Goal: Task Accomplishment & Management: Manage account settings

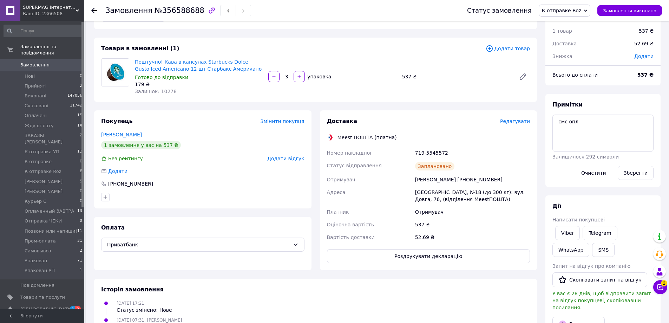
scroll to position [35, 0]
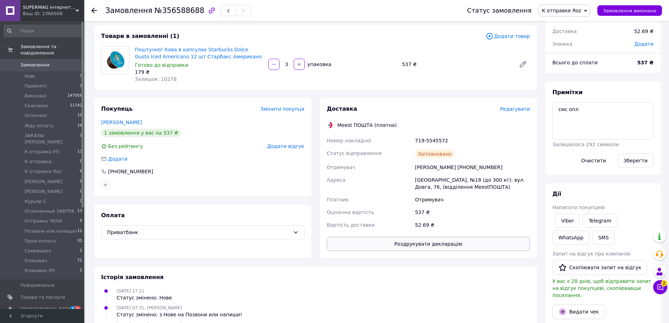
click at [416, 239] on button "Роздрукувати декларацію" at bounding box center [428, 244] width 203 height 14
click at [43, 62] on span "Замовлення" at bounding box center [34, 65] width 29 height 6
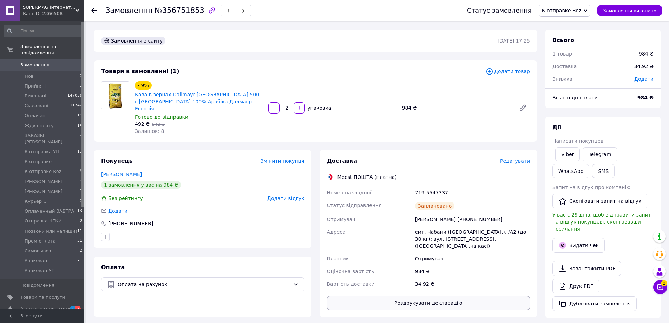
click at [470, 296] on button "Роздрукувати декларацію" at bounding box center [428, 303] width 203 height 14
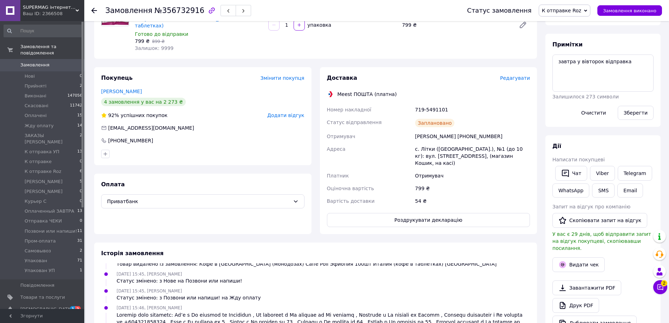
scroll to position [105, 0]
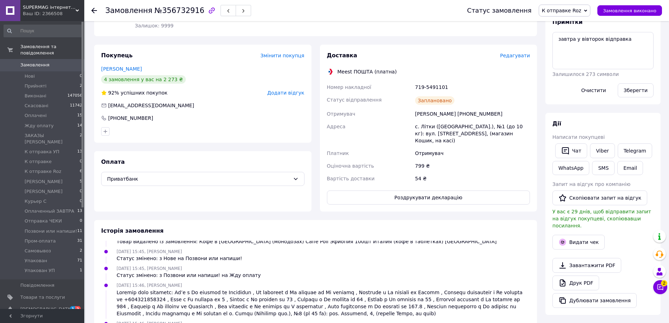
click at [420, 173] on div "Доставка Редагувати Meest ПОШТА (платна) Номер накладної 719-5491101 Статус від…" at bounding box center [428, 128] width 203 height 153
click at [420, 190] on button "Роздрукувати декларацію" at bounding box center [428, 197] width 203 height 14
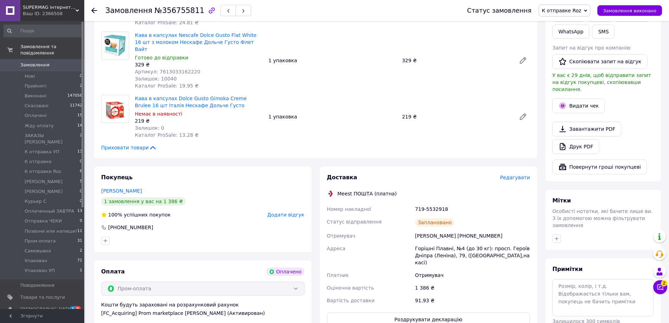
scroll to position [246, 0]
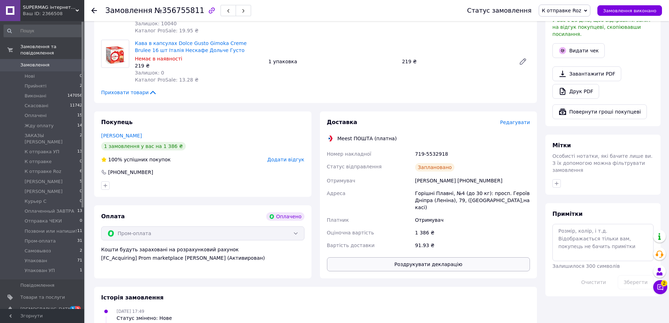
click at [473, 257] on button "Роздрукувати декларацію" at bounding box center [428, 264] width 203 height 14
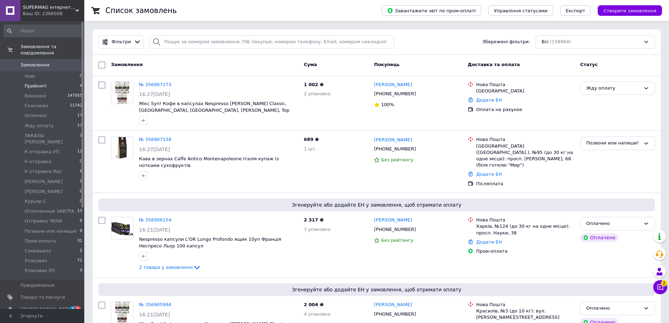
click at [48, 81] on li "Прийняті 4" at bounding box center [43, 86] width 86 height 10
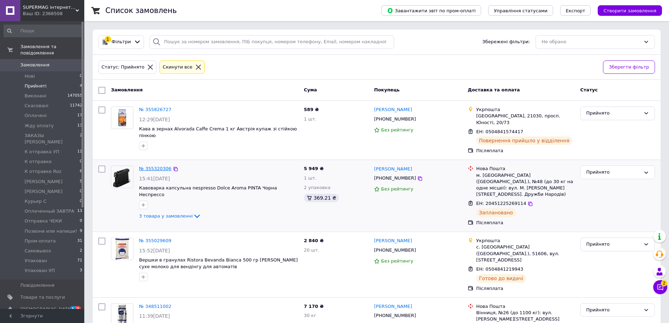
click at [154, 166] on link "№ 355320306" at bounding box center [155, 168] width 32 height 5
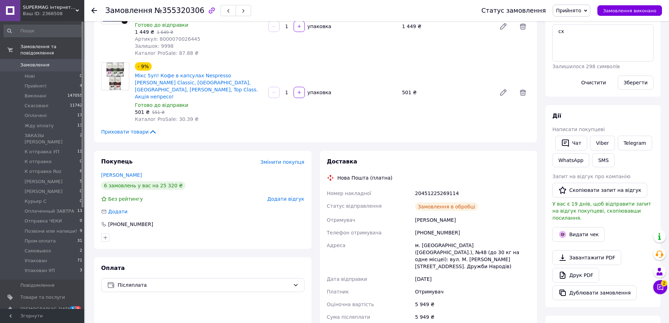
scroll to position [265, 0]
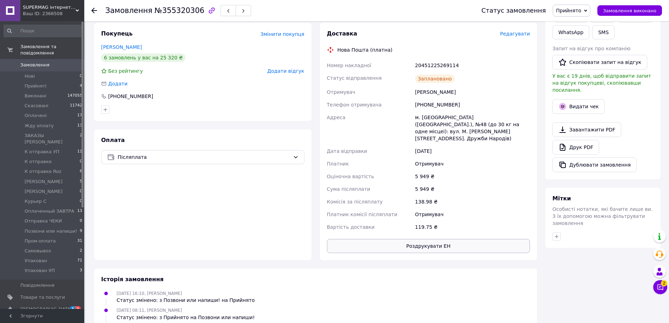
click at [415, 239] on button "Роздрукувати ЕН" at bounding box center [428, 246] width 203 height 14
click at [57, 294] on span "Товари та послуги" at bounding box center [42, 297] width 45 height 6
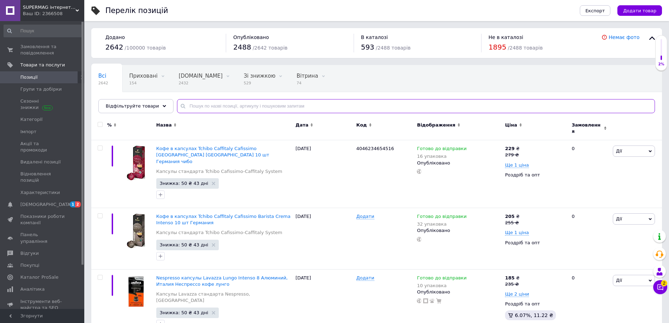
click at [238, 108] on input "text" at bounding box center [416, 106] width 478 height 14
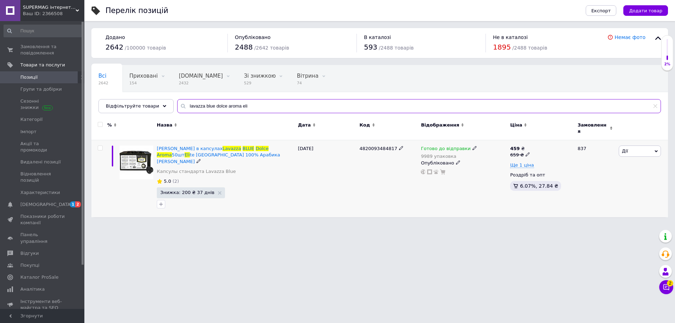
type input "lavazza blue dolce aroma eli"
click at [472, 146] on icon at bounding box center [474, 148] width 4 height 4
drag, startPoint x: 557, startPoint y: 153, endPoint x: 522, endPoint y: 162, distance: 36.1
click at [556, 162] on div "Залишки" at bounding box center [521, 165] width 88 height 6
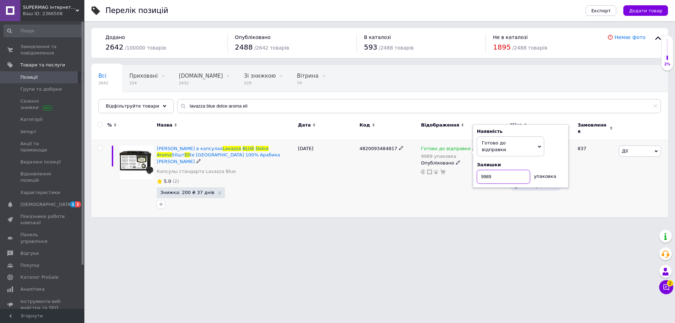
click at [520, 170] on input "9989" at bounding box center [503, 177] width 53 height 14
type input "10005"
click at [416, 195] on div "4820093484817" at bounding box center [387, 178] width 61 height 77
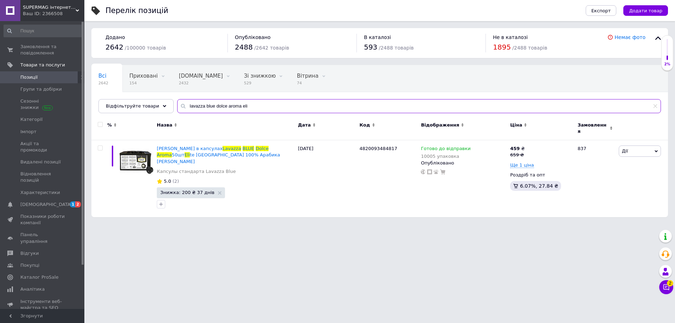
click at [246, 106] on input "lavazza blue dolce aroma eli" at bounding box center [419, 106] width 484 height 14
type input "lavazza blue dolce aroma crema"
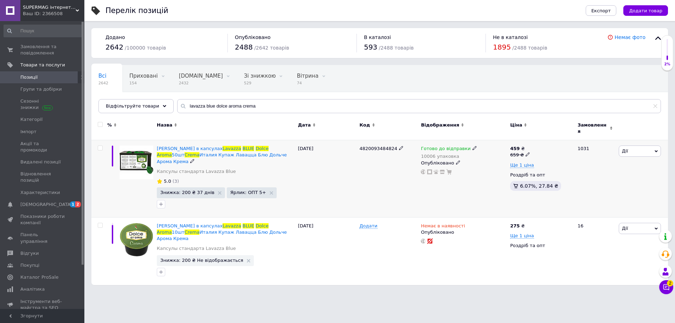
click at [472, 146] on use at bounding box center [474, 148] width 4 height 4
click at [549, 147] on div "Наявність Готово до відправки В наявності Немає в наявності Під замовлення Зали…" at bounding box center [521, 156] width 88 height 56
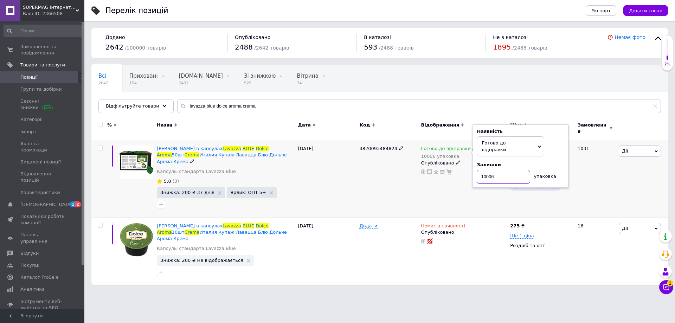
drag, startPoint x: 503, startPoint y: 164, endPoint x: 488, endPoint y: 168, distance: 15.9
click at [488, 170] on input "10006" at bounding box center [503, 177] width 53 height 14
type input "10011"
click at [356, 182] on div "[DATE]" at bounding box center [326, 178] width 61 height 77
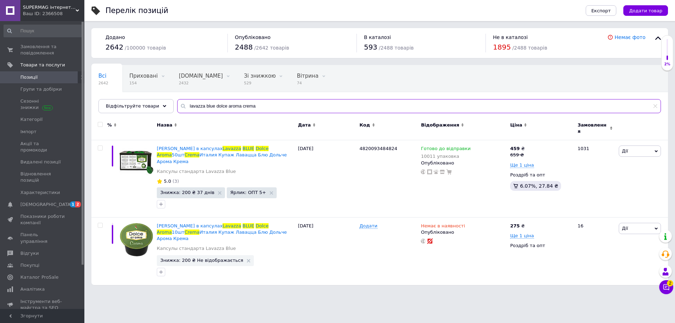
click at [295, 105] on input "lavazza blue dolce aroma crema" at bounding box center [419, 106] width 484 height 14
type input "lavazza blue dolce aroma class"
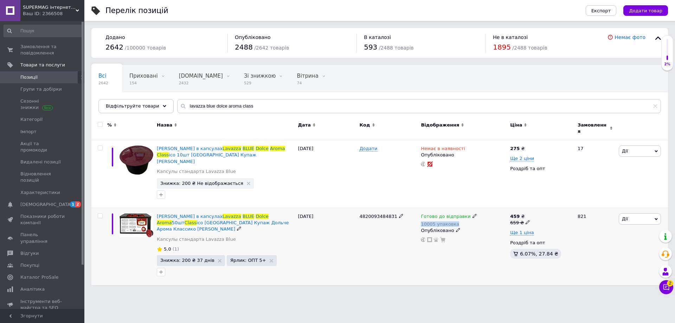
click at [470, 213] on div "Готово до відправки 10005 упаковка" at bounding box center [464, 220] width 86 height 14
drag, startPoint x: 477, startPoint y: 207, endPoint x: 473, endPoint y: 206, distance: 3.9
click at [477, 213] on div "Готово до відправки 10005 упаковка" at bounding box center [464, 220] width 86 height 14
click at [472, 214] on icon at bounding box center [474, 216] width 4 height 4
drag, startPoint x: 560, startPoint y: 209, endPoint x: 507, endPoint y: 230, distance: 56.2
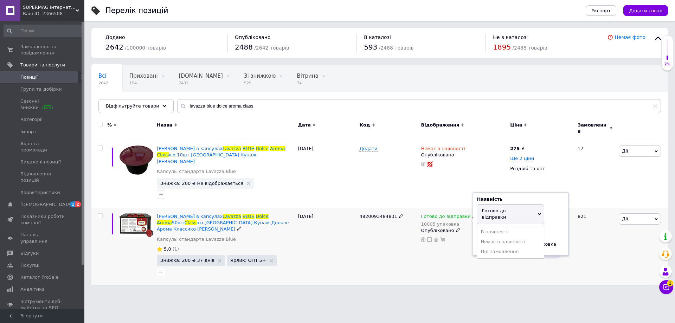
click at [552, 213] on div "Наявність Готово до відправки В наявності Немає в наявності Під замовлення Зали…" at bounding box center [521, 224] width 88 height 56
click at [505, 238] on input "10005" at bounding box center [503, 245] width 53 height 14
type input "10009"
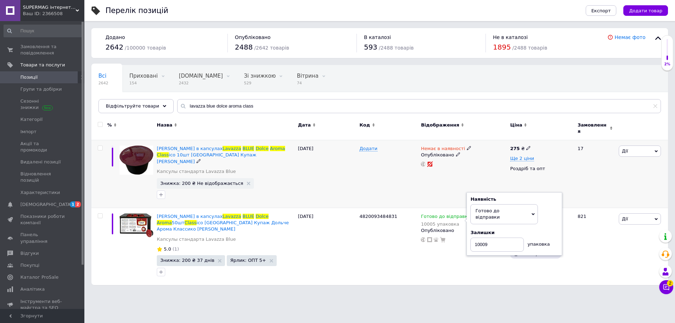
click at [378, 184] on div "Додати" at bounding box center [387, 174] width 61 height 68
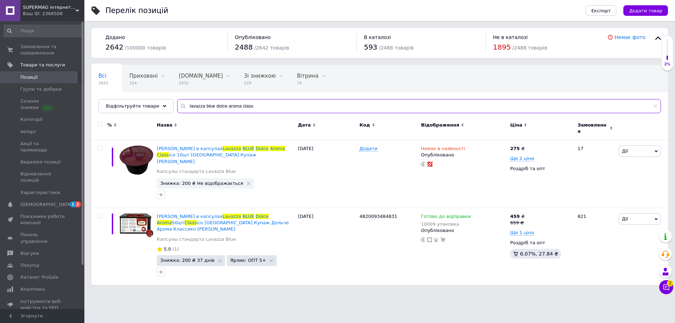
click at [254, 106] on input "lavazza blue dolce aroma class" at bounding box center [419, 106] width 484 height 14
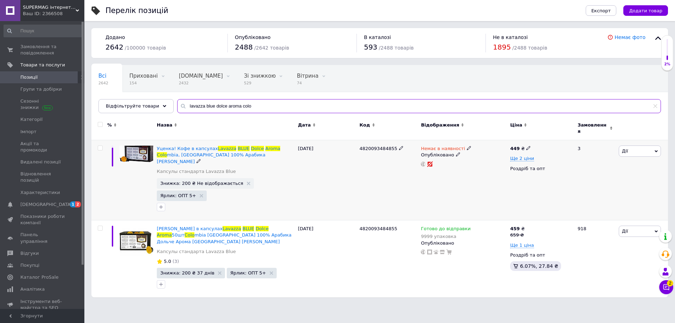
type input "lavazza blue dolce aroma colo"
click at [472, 226] on icon at bounding box center [474, 228] width 4 height 4
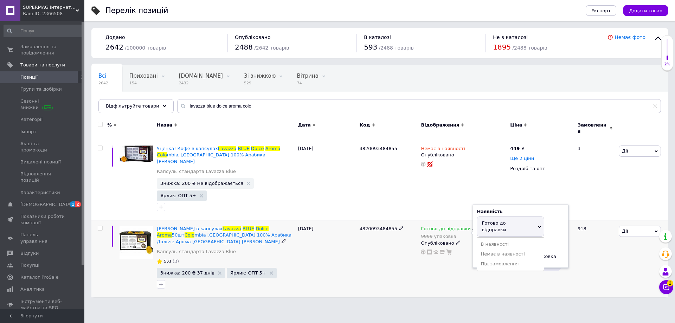
drag, startPoint x: 559, startPoint y: 221, endPoint x: 553, endPoint y: 221, distance: 5.3
click at [557, 242] on div "Залишки 9999 упаковка" at bounding box center [521, 253] width 88 height 22
click at [521, 250] on input "9999" at bounding box center [503, 257] width 53 height 14
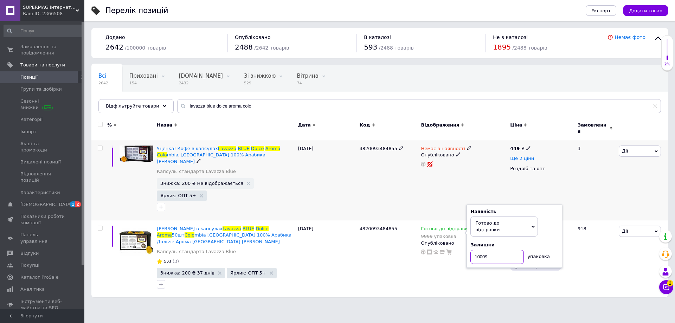
type input "10009"
click at [390, 172] on div "4820093484855" at bounding box center [387, 180] width 61 height 80
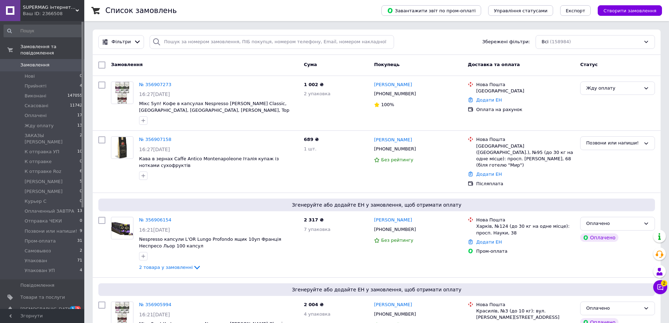
click at [43, 62] on link "Замовлення 0" at bounding box center [43, 65] width 86 height 12
click at [536, 181] on div "Післяплата" at bounding box center [526, 184] width 98 height 6
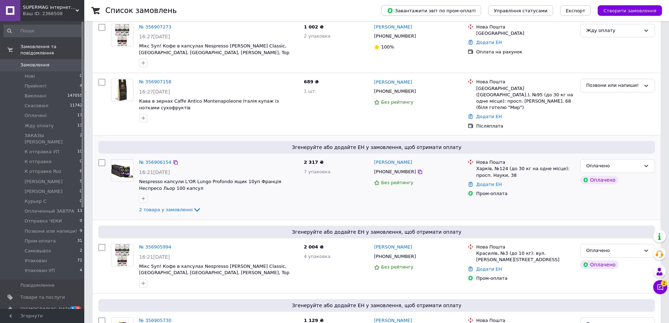
scroll to position [70, 0]
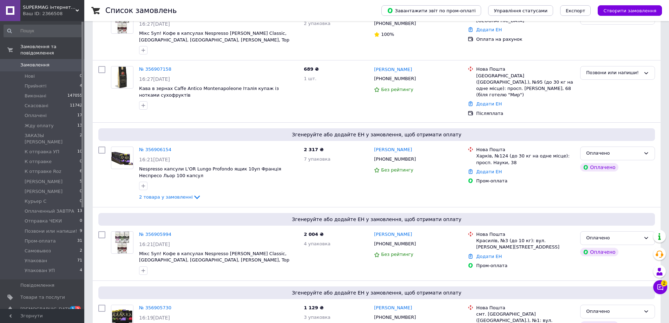
click at [57, 62] on span "Замовлення" at bounding box center [42, 65] width 45 height 6
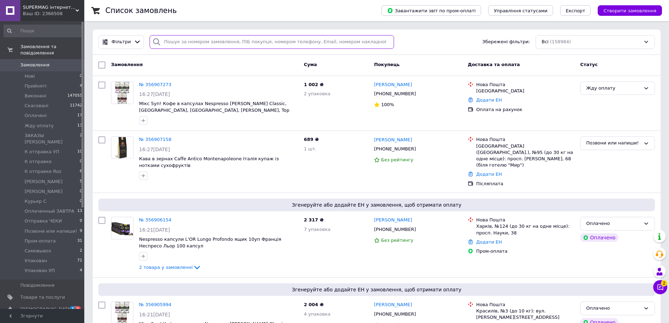
click at [189, 40] on input "search" at bounding box center [272, 42] width 245 height 14
click at [271, 41] on input "search" at bounding box center [272, 42] width 245 height 14
drag, startPoint x: 276, startPoint y: 41, endPoint x: 264, endPoint y: 43, distance: 12.7
click at [268, 42] on input "search" at bounding box center [272, 42] width 245 height 14
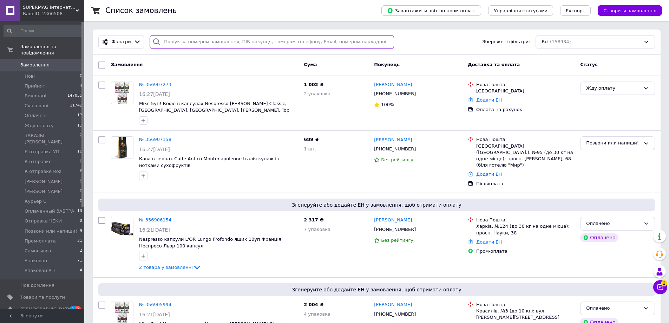
drag, startPoint x: 258, startPoint y: 43, endPoint x: 273, endPoint y: 43, distance: 15.1
click at [273, 43] on input "search" at bounding box center [272, 42] width 245 height 14
click at [43, 63] on link "Замовлення 0" at bounding box center [43, 65] width 86 height 12
click at [533, 172] on div "Додати ЕН" at bounding box center [525, 174] width 101 height 9
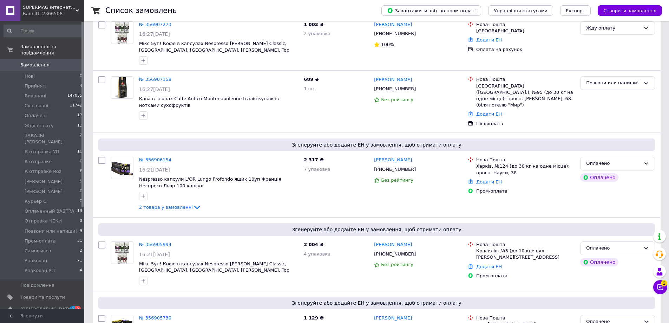
scroll to position [56, 0]
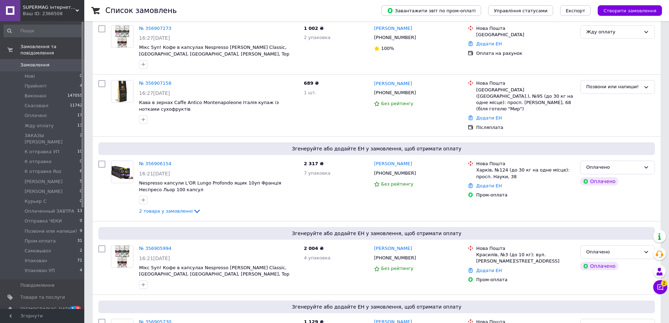
click at [29, 62] on link "Замовлення 0" at bounding box center [43, 65] width 86 height 12
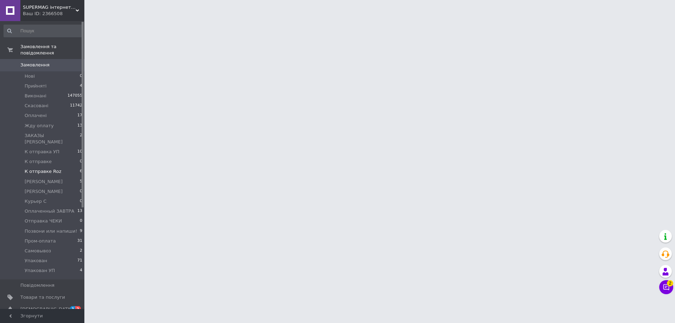
click at [46, 167] on li "К отправке Roz 6" at bounding box center [43, 172] width 86 height 10
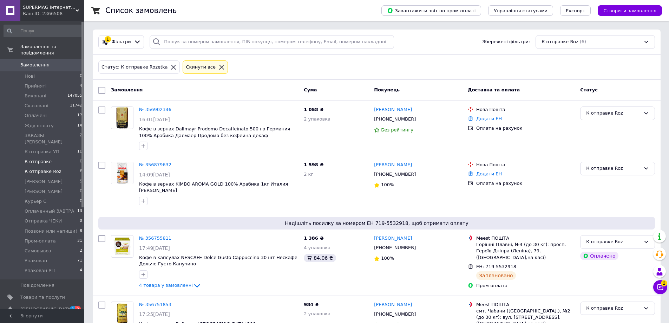
click at [35, 158] on span "К отправке" at bounding box center [38, 161] width 27 height 6
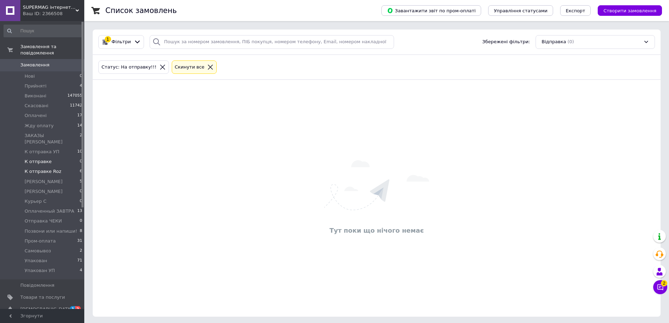
click at [37, 168] on span "К отправке Roz" at bounding box center [43, 171] width 37 height 6
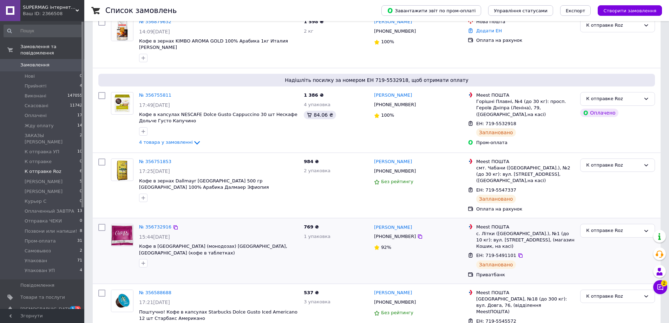
scroll to position [152, 0]
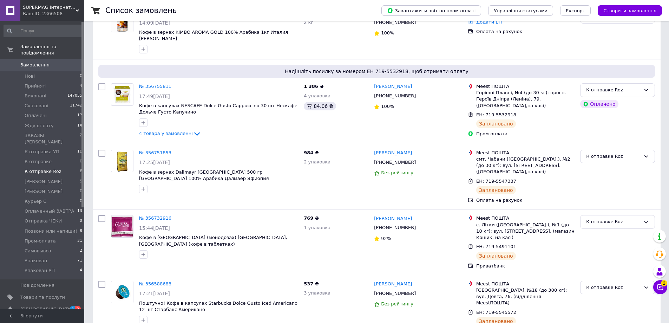
click at [34, 62] on span "Замовлення" at bounding box center [34, 65] width 29 height 6
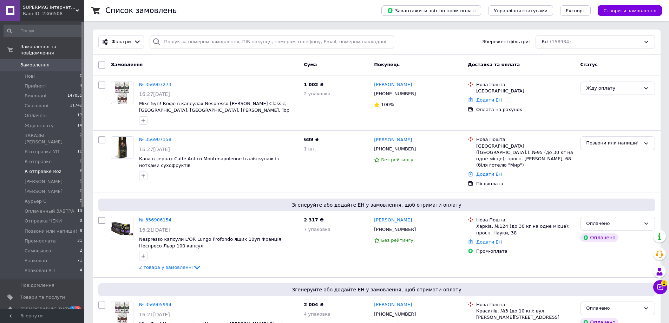
drag, startPoint x: 35, startPoint y: 59, endPoint x: 66, endPoint y: 159, distance: 104.1
click at [34, 62] on span "Замовлення" at bounding box center [34, 65] width 29 height 6
click at [95, 122] on div "№ 356907273 16:27, 12.08.2025 Мікс 5уп! Кофе в капсулах Nespresso Dolce Aroma C…" at bounding box center [377, 103] width 568 height 55
click at [69, 167] on li "К отправке Roz 6" at bounding box center [43, 172] width 86 height 10
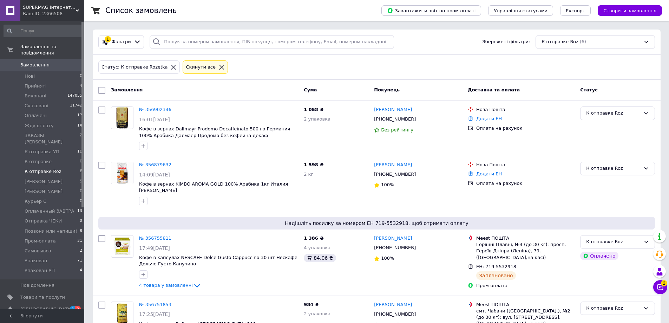
click at [56, 62] on span "Замовлення" at bounding box center [42, 65] width 45 height 6
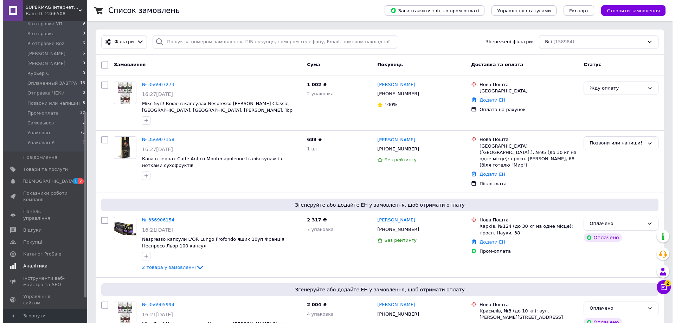
scroll to position [141, 0]
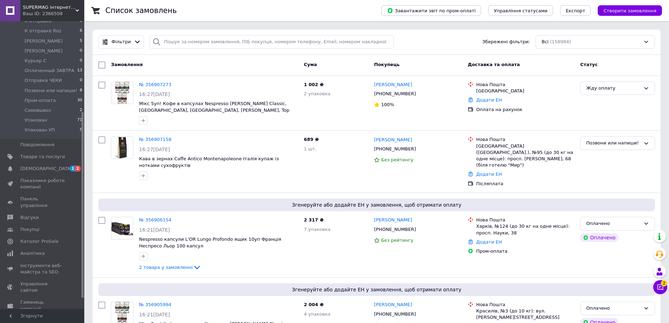
click at [45, 315] on link "Маркет" at bounding box center [43, 321] width 86 height 12
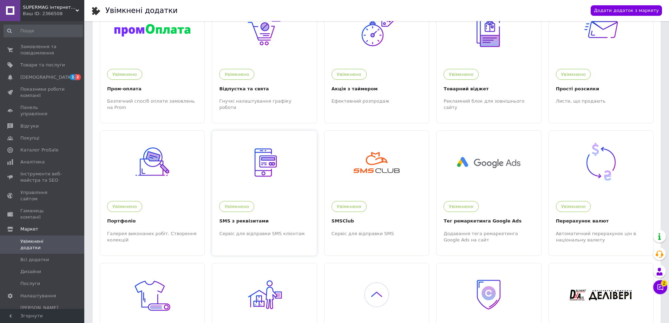
scroll to position [105, 0]
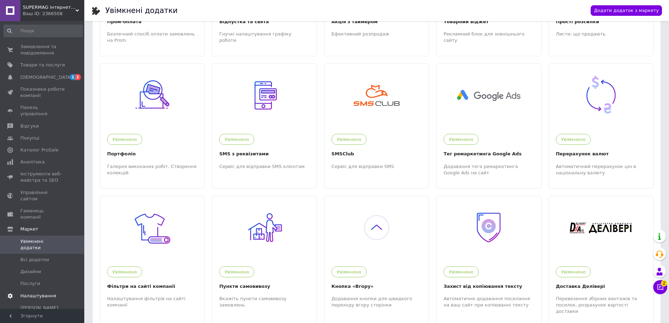
click at [54, 293] on span "Налаштування" at bounding box center [42, 296] width 45 height 6
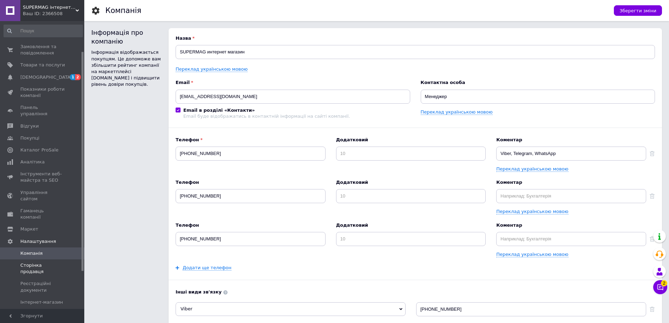
scroll to position [70, 0]
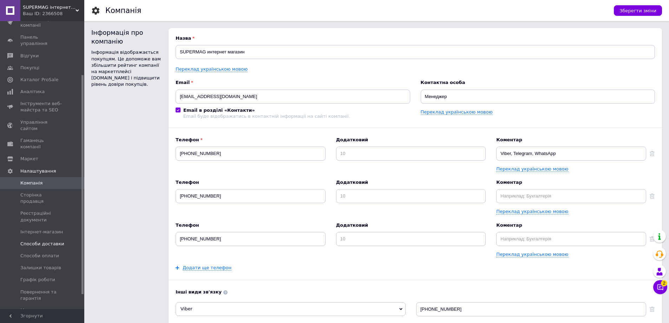
click at [55, 241] on span "Способи доставки" at bounding box center [42, 244] width 44 height 6
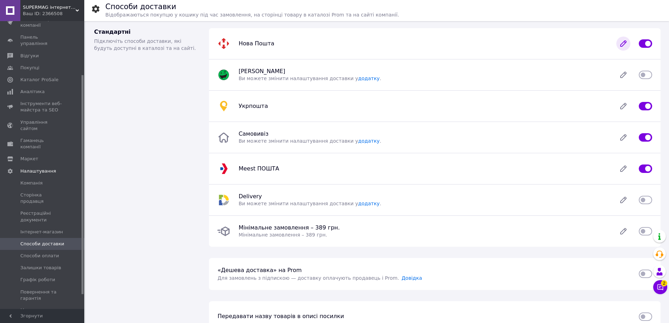
click at [621, 39] on icon at bounding box center [624, 44] width 14 height 14
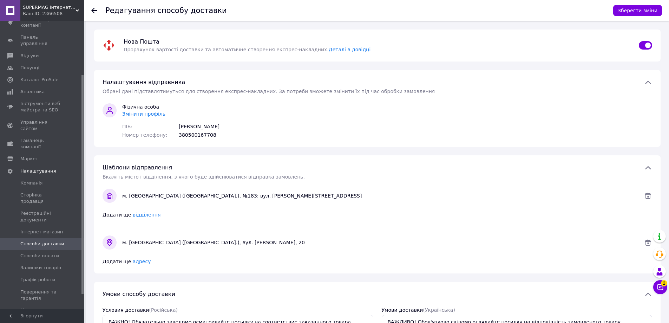
click at [152, 113] on span "Змінити профіль" at bounding box center [143, 114] width 43 height 6
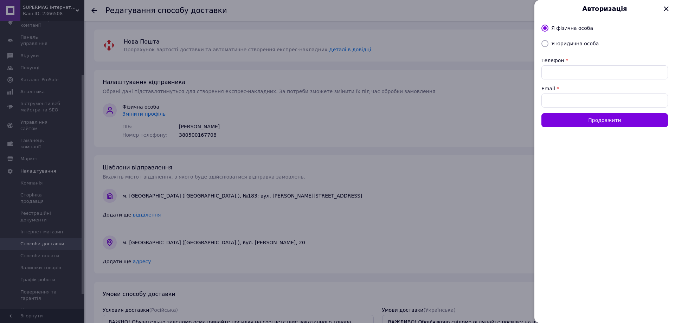
click at [563, 47] on div "Я фізична особа Я юридична особа Телефон * Email * Продовжити" at bounding box center [604, 170] width 141 height 305
click at [569, 47] on div "Я юридична особа" at bounding box center [575, 43] width 50 height 7
click at [553, 37] on div "Я фізична особа Я юридична особа Телефон * Email * Продовжити" at bounding box center [604, 170] width 141 height 305
click at [544, 42] on input "Я юридична особа" at bounding box center [544, 43] width 7 height 7
radio input "true"
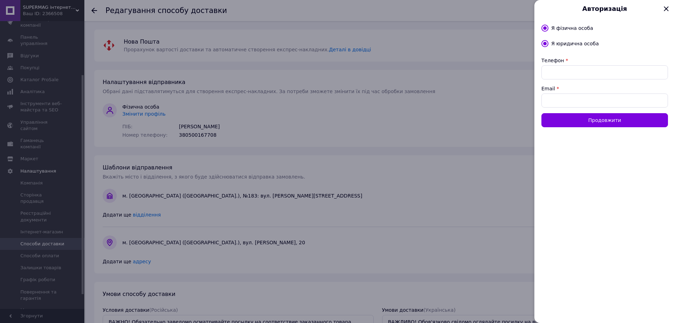
radio input "false"
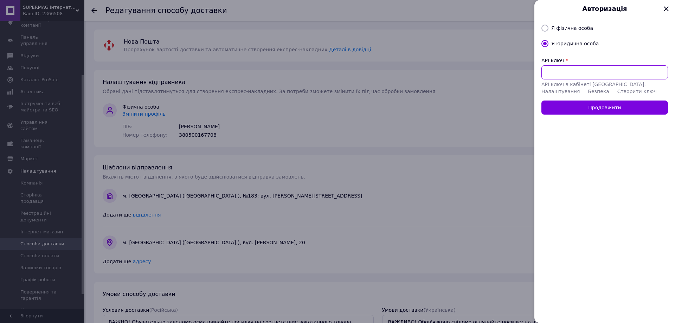
click at [568, 74] on input "API ключ" at bounding box center [604, 72] width 127 height 14
paste input "159fe4c8e719cc2987415a3c2e47b980"
type input "159fe4c8e719cc2987415a3c2e47b980"
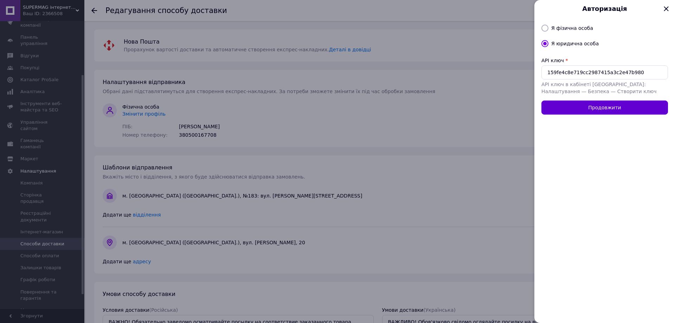
click at [573, 103] on button "Продовжити" at bounding box center [604, 108] width 127 height 14
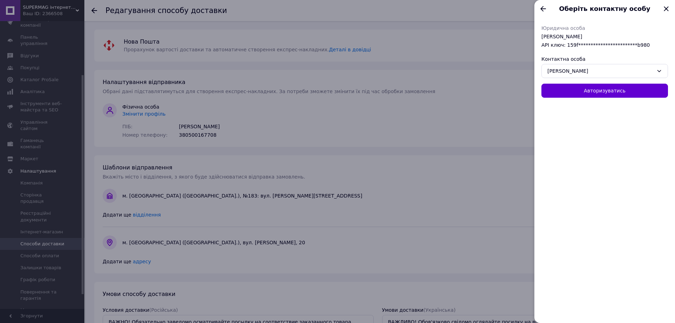
click at [575, 91] on button "Авторизуватись" at bounding box center [604, 91] width 127 height 14
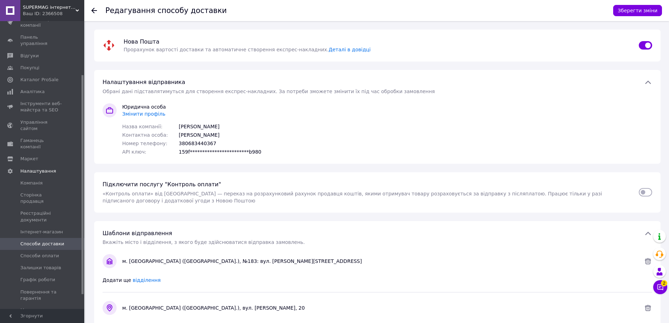
click at [649, 194] on input "checkbox" at bounding box center [645, 192] width 13 height 7
checkbox input "true"
click at [624, 8] on button "Зберегти зміни" at bounding box center [638, 10] width 49 height 11
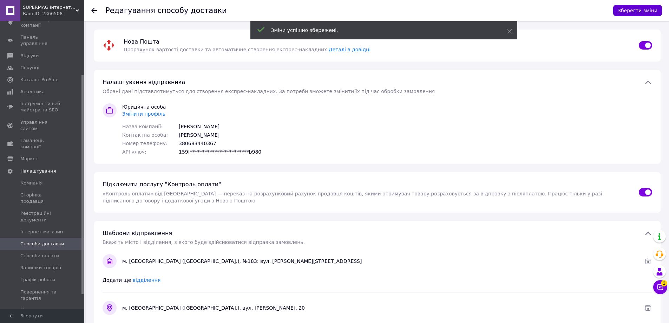
click at [624, 8] on button "Зберегти зміни" at bounding box center [638, 10] width 49 height 11
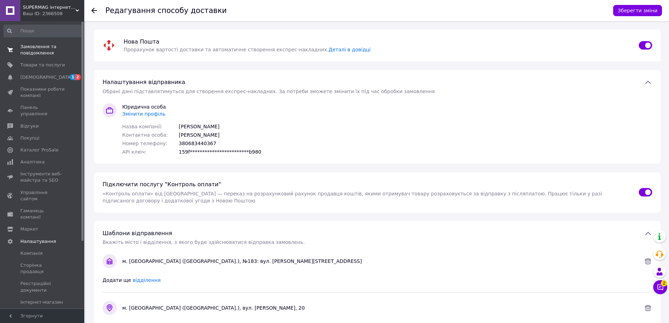
click at [43, 45] on span "Замовлення та повідомлення" at bounding box center [42, 50] width 45 height 13
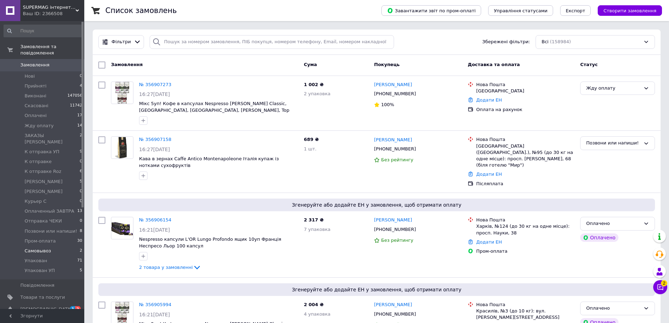
click at [60, 246] on li "Самовывоз 2" at bounding box center [43, 251] width 86 height 10
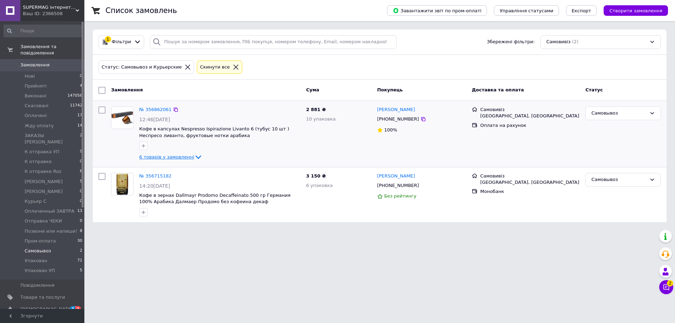
click at [195, 157] on icon at bounding box center [198, 158] width 6 height 4
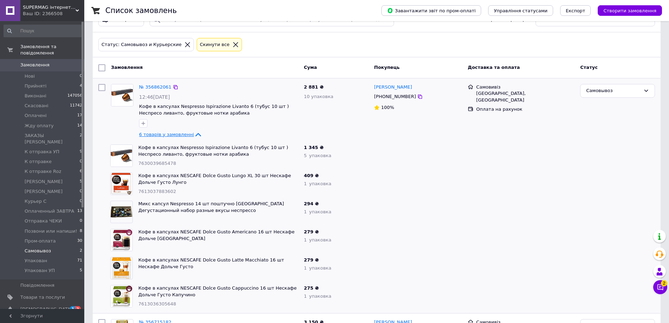
scroll to position [35, 0]
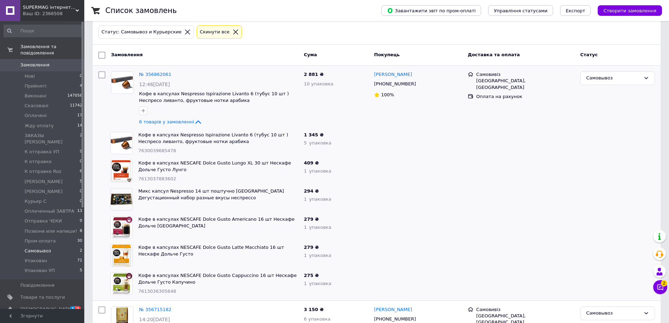
click at [556, 150] on div at bounding box center [521, 143] width 112 height 28
click at [150, 76] on link "№ 356862061" at bounding box center [155, 74] width 32 height 5
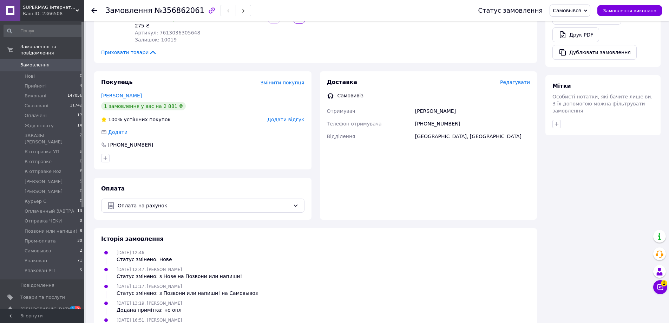
scroll to position [342, 0]
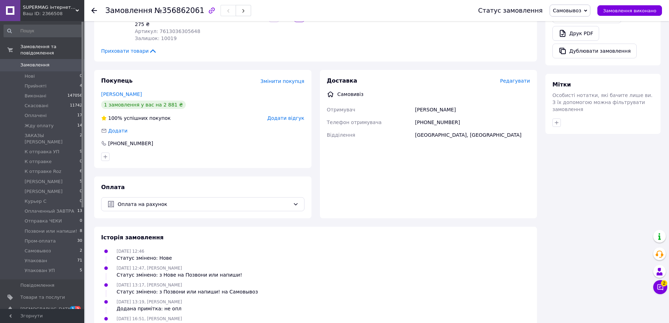
click at [64, 62] on span "Замовлення" at bounding box center [42, 65] width 45 height 6
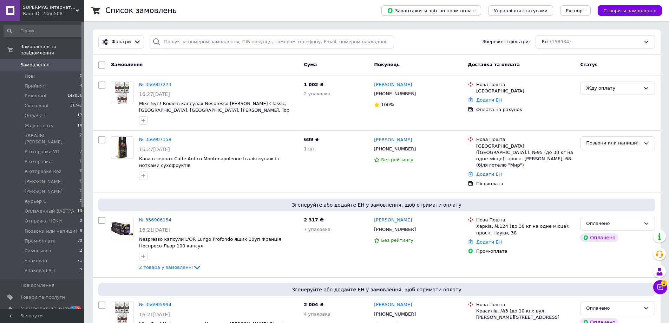
click at [61, 62] on span "Замовлення" at bounding box center [42, 65] width 45 height 6
click at [65, 167] on li "К отправке Roz 6" at bounding box center [43, 172] width 86 height 10
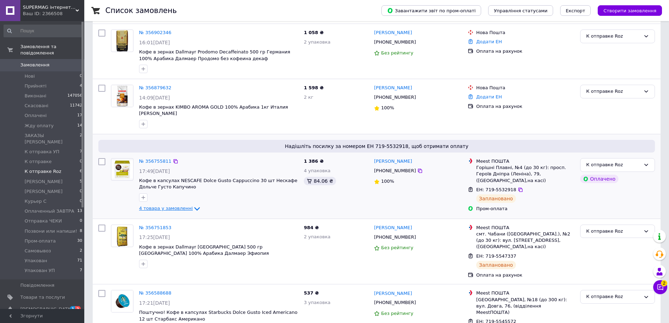
scroll to position [92, 0]
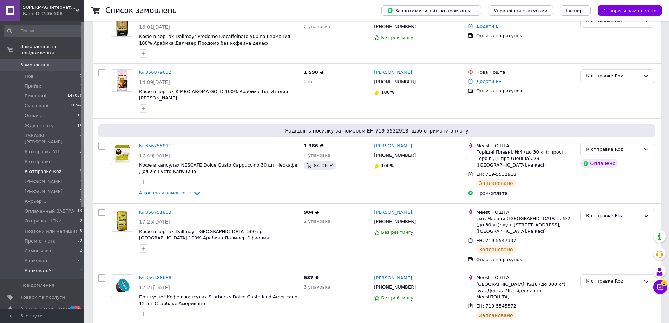
click at [54, 266] on li "Упакован УП 7" at bounding box center [43, 272] width 86 height 13
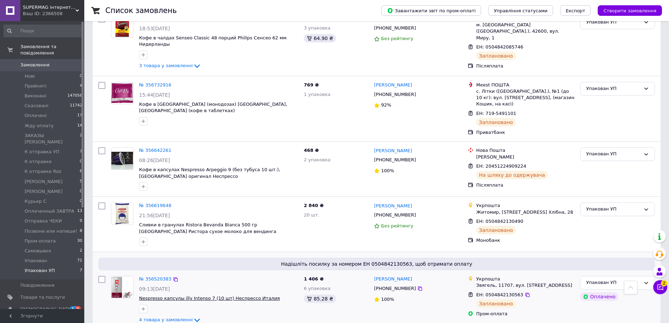
scroll to position [681, 0]
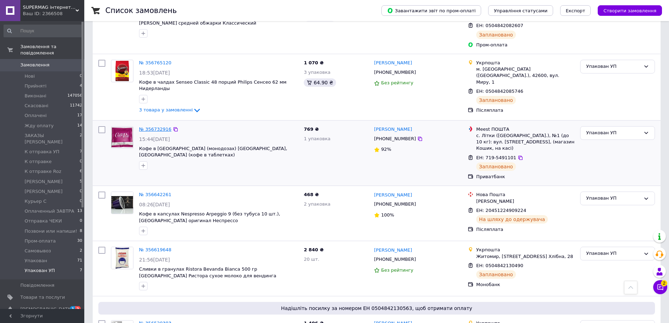
click at [142, 127] on link "№ 356732916" at bounding box center [155, 129] width 32 height 5
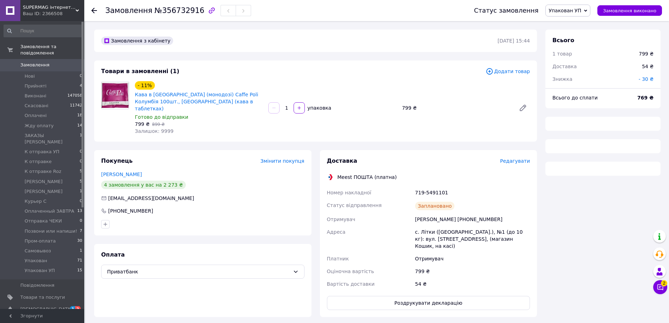
scroll to position [11, 0]
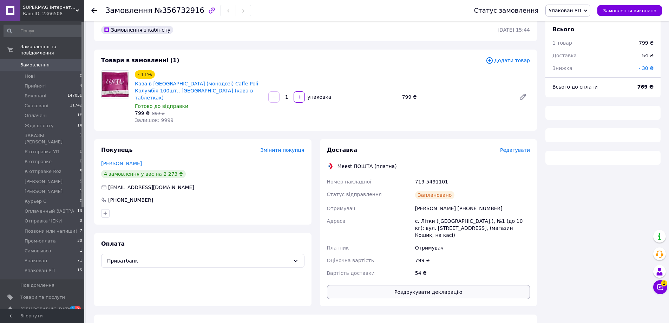
click at [430, 285] on button "Роздрукувати декларацію" at bounding box center [428, 292] width 203 height 14
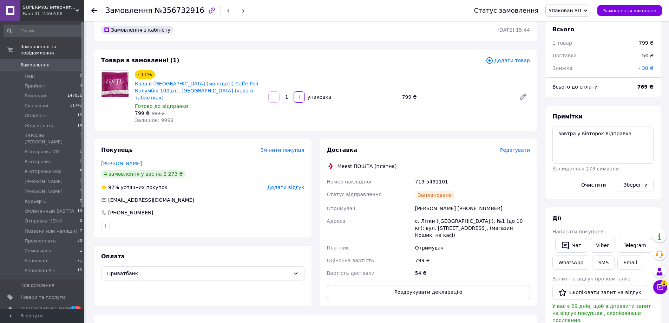
scroll to position [60, 0]
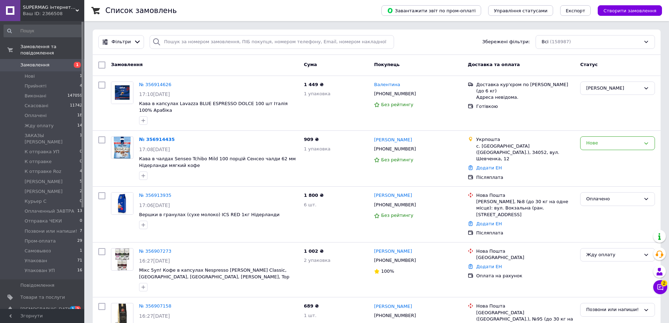
click at [30, 62] on span "Замовлення" at bounding box center [34, 65] width 29 height 6
click at [67, 62] on span "1" at bounding box center [74, 65] width 19 height 6
click at [46, 62] on span "Замовлення" at bounding box center [34, 65] width 29 height 6
click at [318, 122] on div "№ 356914626 17:10[DATE] Кава в капсулах Lavazza BLUE ESPRESSO DOLCE 100 шт Італ…" at bounding box center [377, 103] width 568 height 55
drag, startPoint x: 351, startPoint y: 225, endPoint x: 343, endPoint y: 222, distance: 9.0
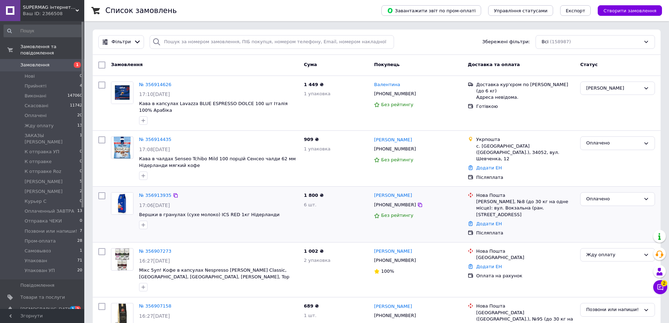
click at [351, 225] on div "1 800 ₴ 6 шт." at bounding box center [336, 214] width 70 height 50
click at [32, 62] on span "Замовлення" at bounding box center [34, 65] width 29 height 6
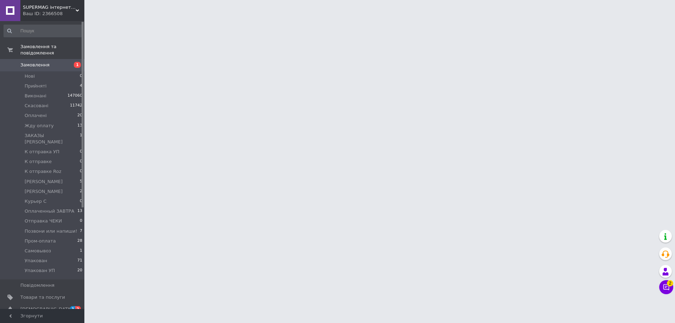
click at [68, 62] on span "1" at bounding box center [74, 65] width 19 height 6
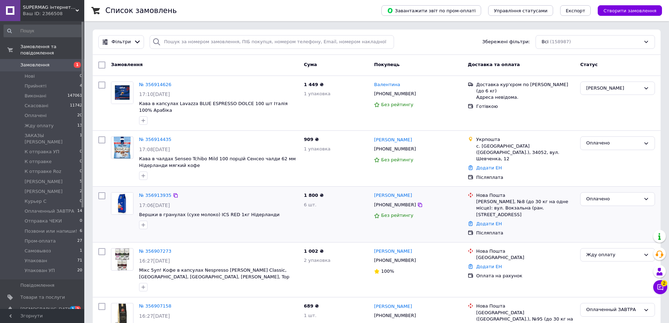
click at [333, 220] on div "1 800 ₴ 6 шт." at bounding box center [336, 214] width 70 height 50
click at [529, 163] on div "Додати ЕН" at bounding box center [525, 167] width 101 height 9
drag, startPoint x: 549, startPoint y: 151, endPoint x: 333, endPoint y: 75, distance: 228.7
click at [547, 163] on div "Додати ЕН" at bounding box center [525, 167] width 101 height 9
click at [46, 62] on span "Замовлення" at bounding box center [34, 65] width 29 height 6
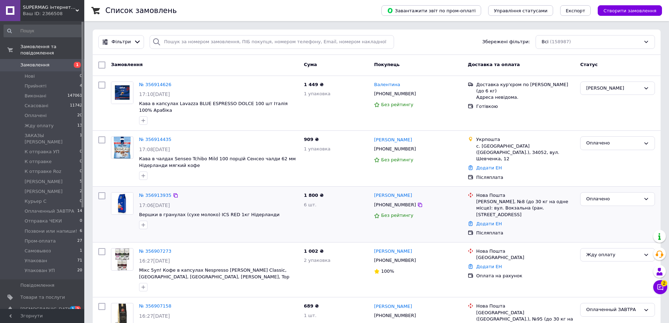
click at [337, 202] on div "1 800 ₴ 6 шт." at bounding box center [336, 214] width 70 height 50
click at [66, 279] on link "Повідомлення 0" at bounding box center [43, 285] width 86 height 12
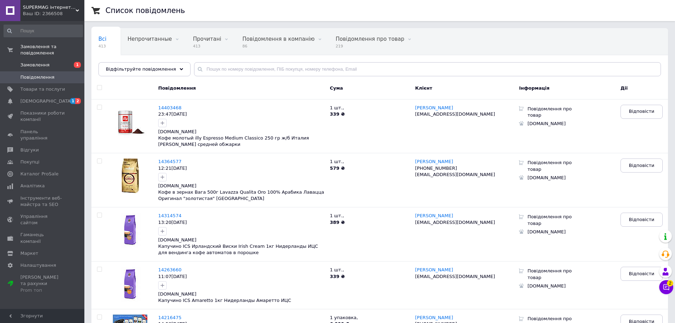
click at [23, 59] on link "Замовлення 1" at bounding box center [43, 65] width 86 height 12
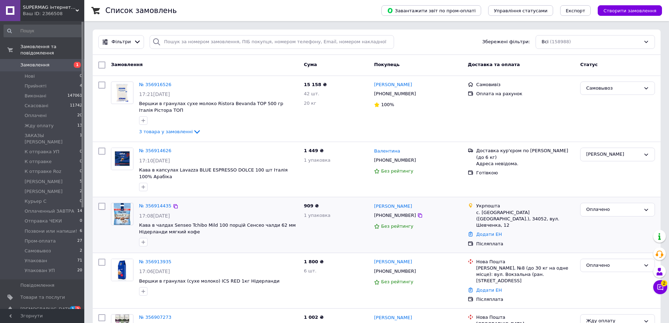
click at [340, 229] on div "909 ₴ 1 упаковка" at bounding box center [336, 225] width 70 height 50
click at [49, 206] on li "Оплаченный ЗАВТРА 14" at bounding box center [43, 211] width 86 height 10
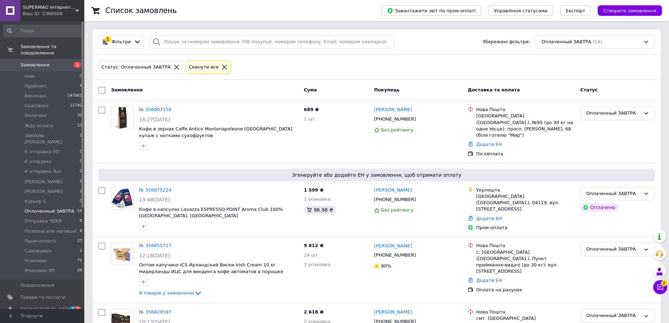
click at [56, 206] on li "Оплаченный ЗАВТРА 14" at bounding box center [43, 211] width 86 height 10
click at [66, 291] on link "Товари та послуги" at bounding box center [43, 297] width 86 height 12
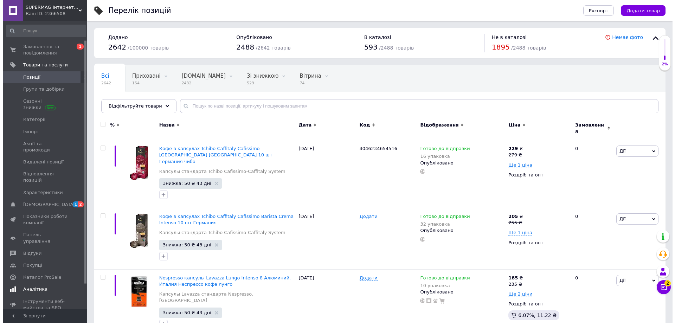
scroll to position [52, 0]
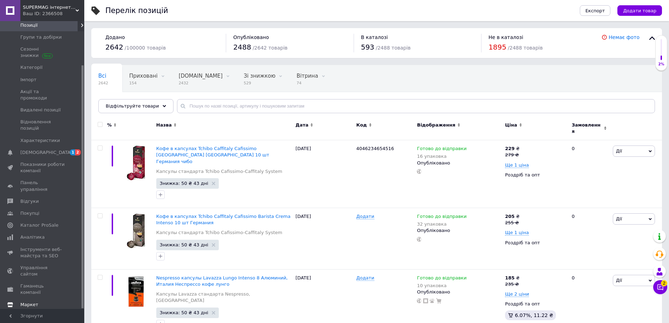
click at [43, 302] on span "Маркет" at bounding box center [42, 305] width 45 height 6
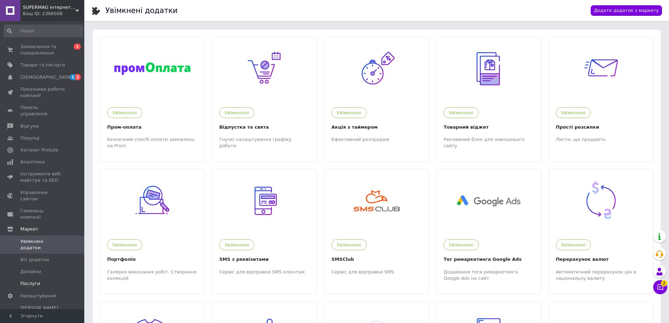
scroll to position [70, 0]
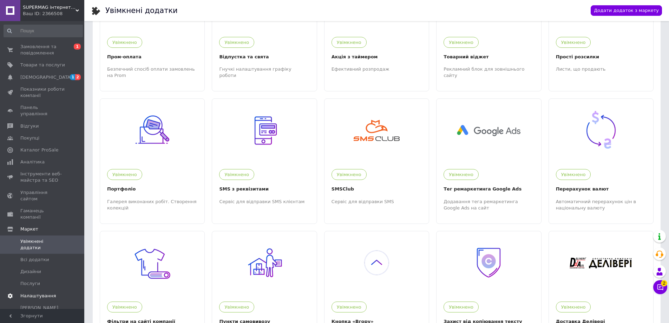
click at [45, 293] on span "Налаштування" at bounding box center [38, 296] width 36 height 6
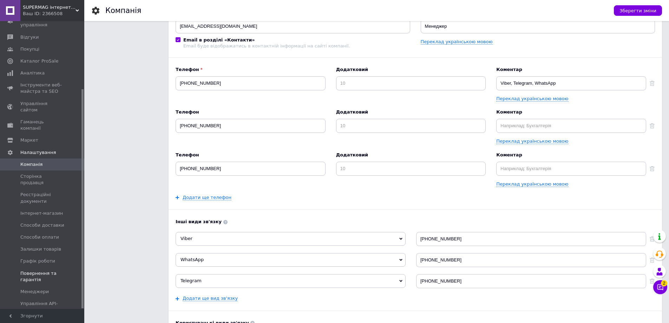
scroll to position [105, 0]
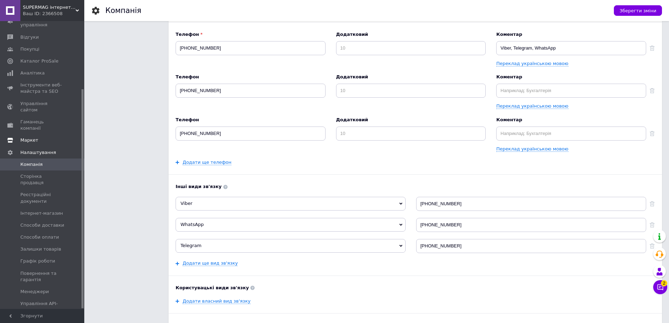
click at [49, 137] on span "Маркет" at bounding box center [42, 140] width 45 height 6
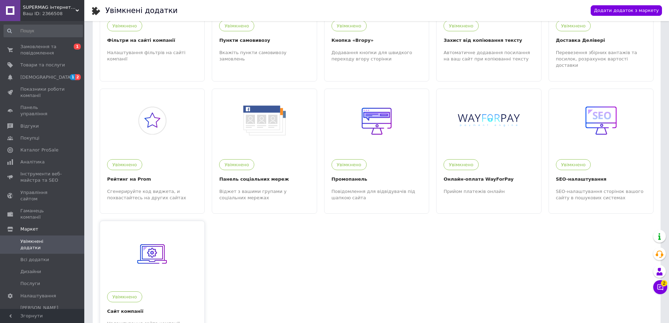
scroll to position [403, 0]
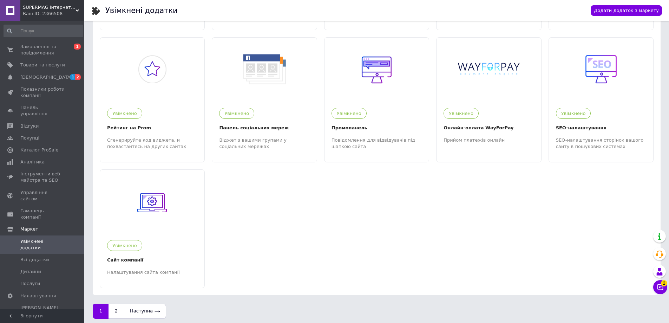
drag, startPoint x: 121, startPoint y: 303, endPoint x: 122, endPoint y: 297, distance: 6.2
click at [121, 304] on link "2" at bounding box center [116, 311] width 15 height 15
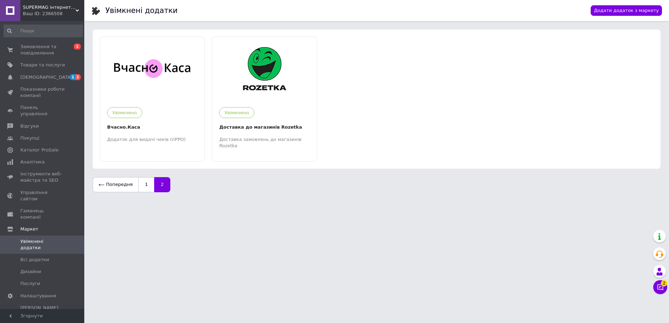
scroll to position [0, 0]
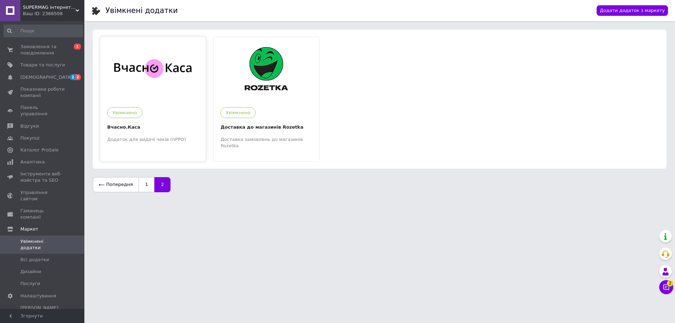
click at [129, 74] on img at bounding box center [152, 69] width 77 height 20
click at [52, 52] on span "Замовлення та повідомлення" at bounding box center [42, 50] width 45 height 13
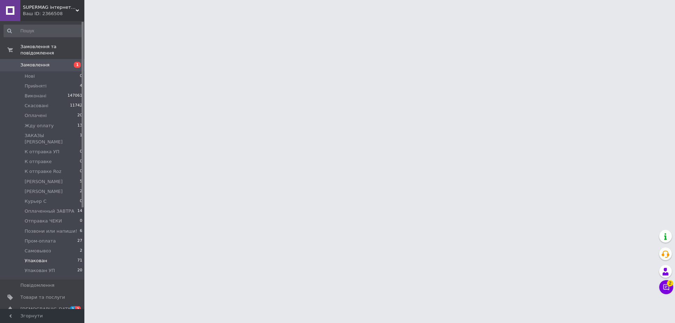
click at [59, 256] on li "Упакован 71" at bounding box center [43, 261] width 86 height 10
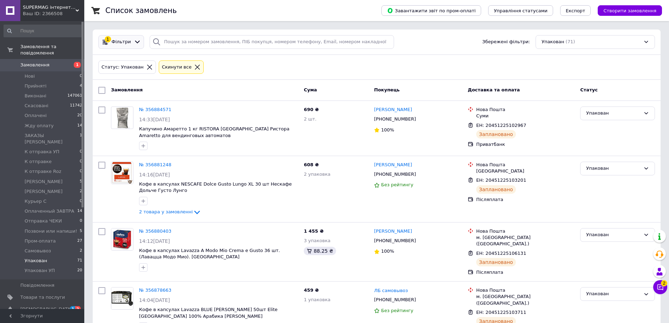
click at [124, 46] on div "1 Фільтри" at bounding box center [121, 42] width 46 height 14
click at [125, 44] on span "Фільтри" at bounding box center [121, 42] width 19 height 7
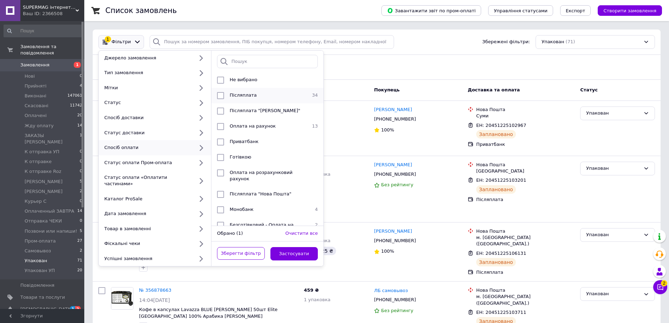
click at [245, 99] on div "Післяплата" at bounding box center [266, 95] width 79 height 7
checkbox input "true"
click at [298, 248] on button "Застосувати" at bounding box center [295, 254] width 48 height 14
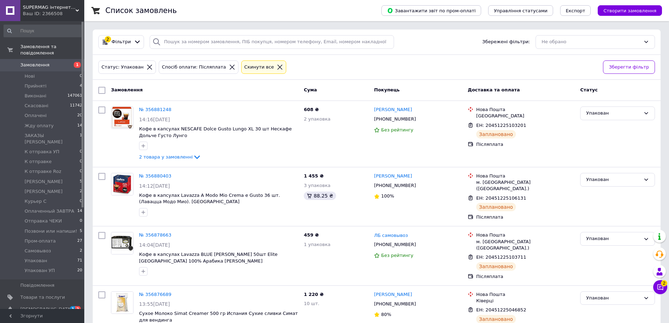
click at [103, 90] on input "checkbox" at bounding box center [101, 90] width 7 height 7
checkbox input "true"
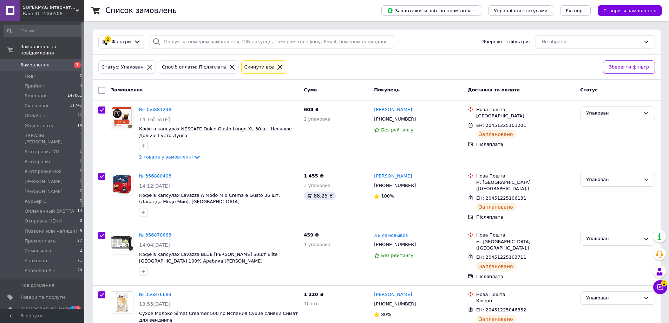
checkbox input "true"
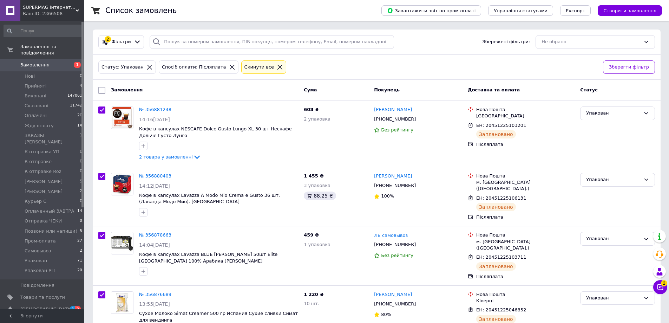
checkbox input "true"
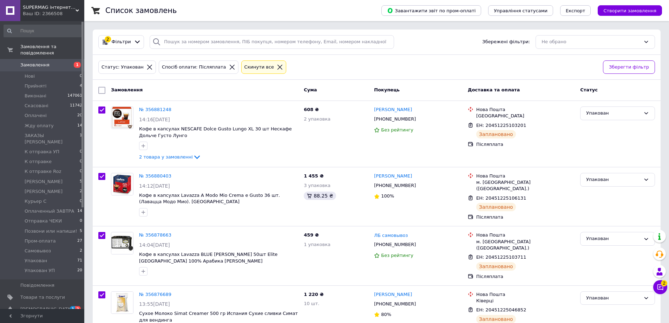
checkbox input "true"
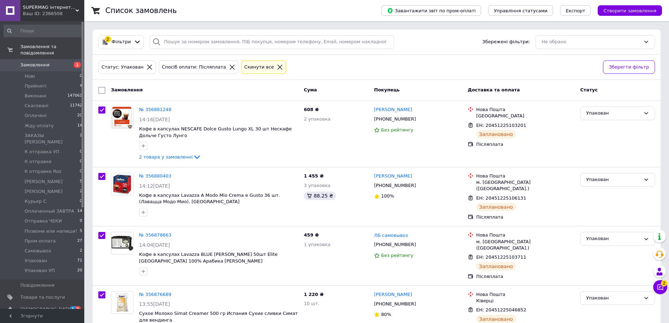
checkbox input "true"
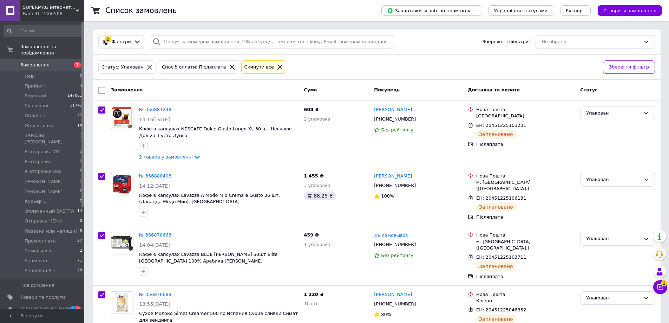
checkbox input "true"
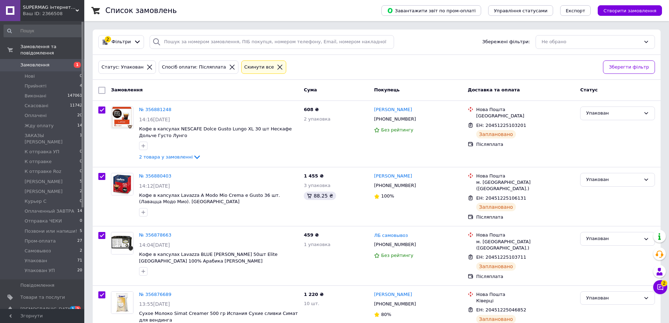
checkbox input "true"
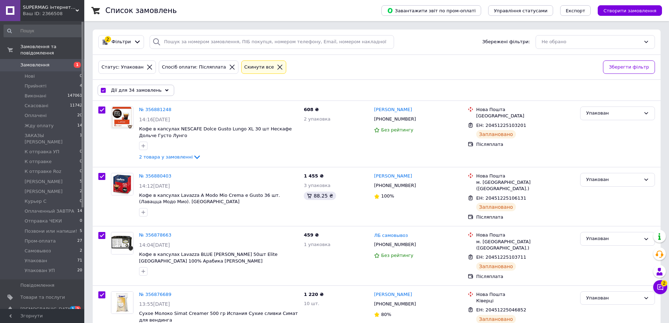
click at [141, 90] on span "Дії для 34 замовлень" at bounding box center [136, 90] width 51 height 6
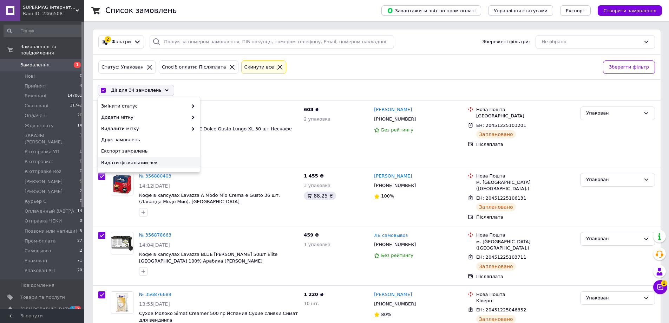
click at [150, 160] on span "Видати фіскальний чек" at bounding box center [148, 163] width 94 height 6
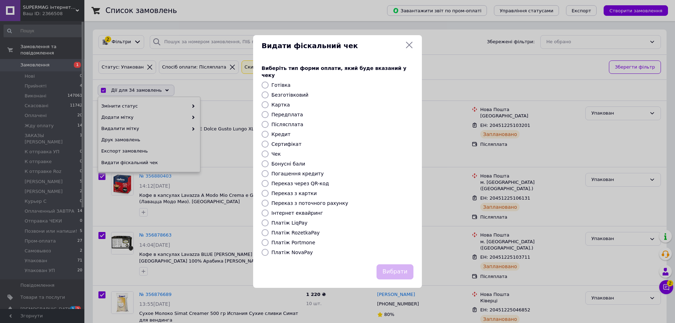
click at [274, 122] on label "Післясплата" at bounding box center [287, 125] width 32 height 6
click at [268, 121] on input "Післясплата" at bounding box center [264, 124] width 7 height 7
radio input "true"
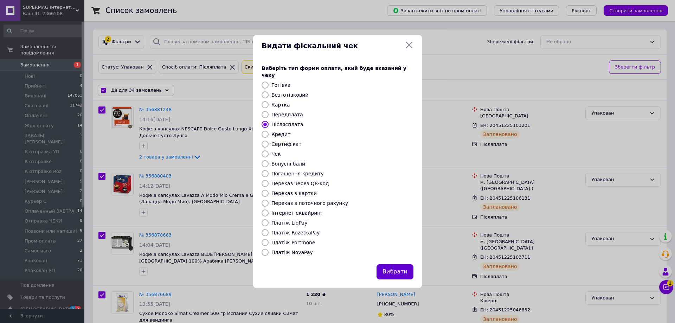
click at [398, 267] on button "Вибрати" at bounding box center [394, 271] width 37 height 15
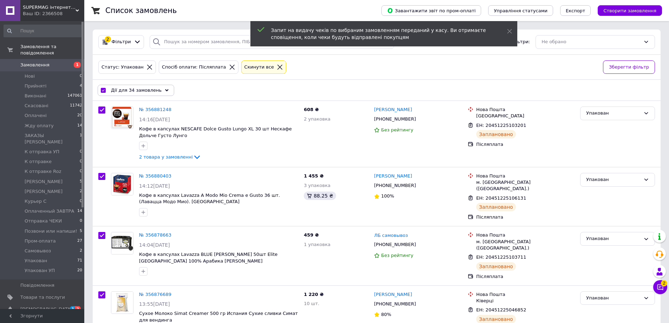
click at [104, 89] on input "checkbox" at bounding box center [103, 90] width 5 height 5
checkbox input "false"
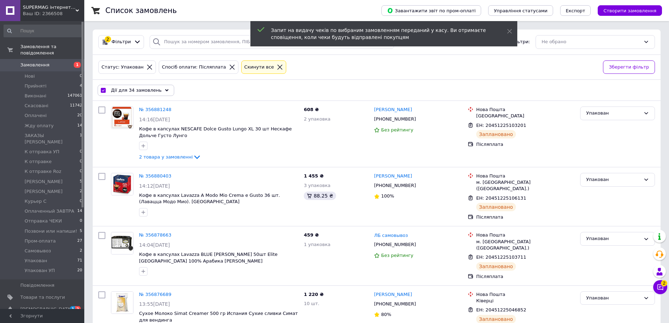
checkbox input "false"
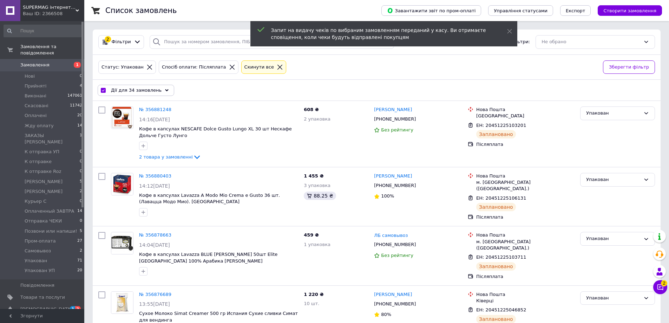
checkbox input "false"
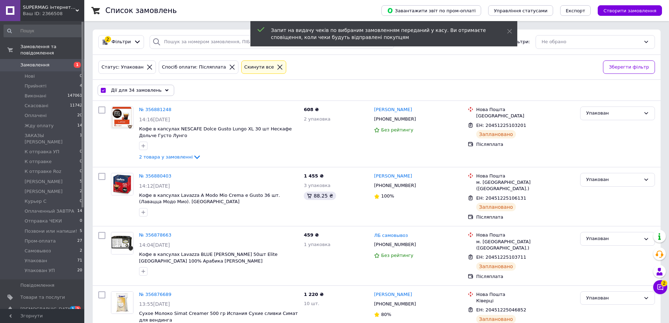
checkbox input "false"
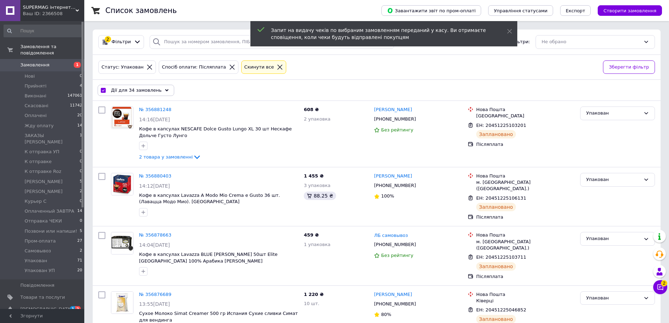
checkbox input "false"
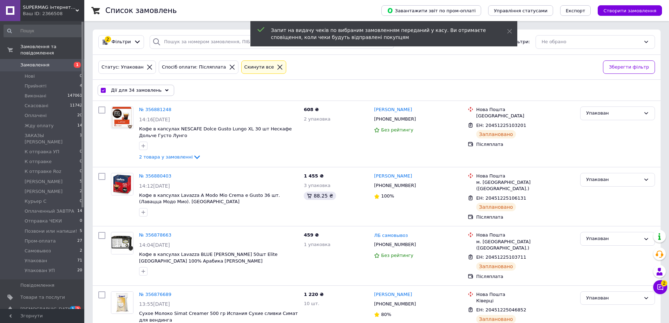
checkbox input "false"
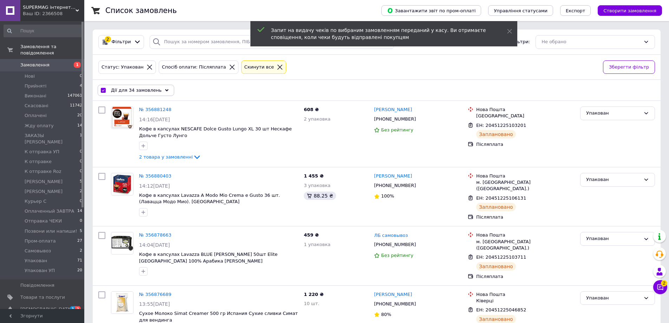
checkbox input "false"
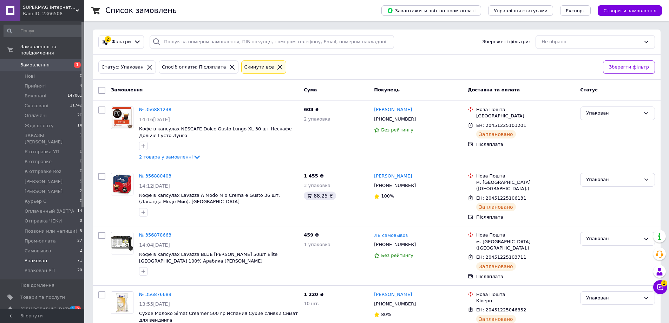
click at [62, 256] on li "Упакован 71" at bounding box center [43, 261] width 86 height 10
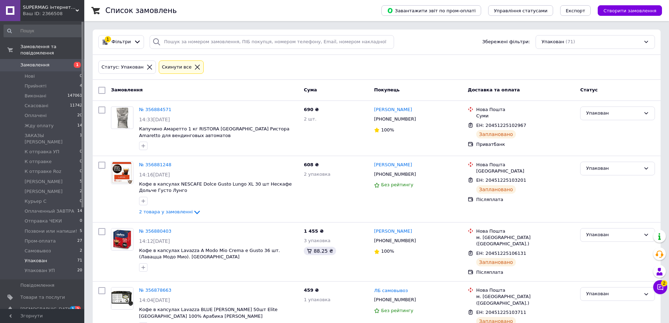
click at [118, 41] on span "Фільтри" at bounding box center [121, 42] width 19 height 7
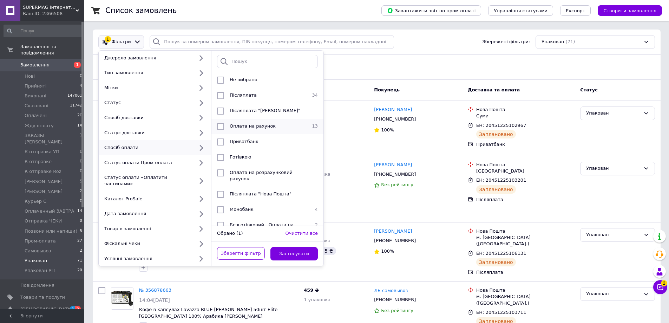
click at [239, 128] on span "Оплата на рахунок" at bounding box center [253, 125] width 46 height 5
checkbox input "true"
click at [286, 247] on button "Застосувати" at bounding box center [295, 254] width 48 height 14
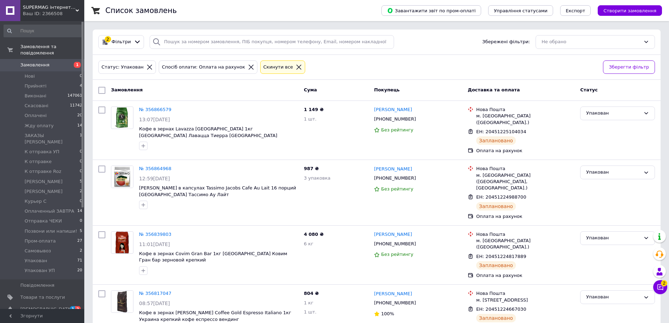
click at [104, 90] on input "checkbox" at bounding box center [101, 90] width 7 height 7
checkbox input "true"
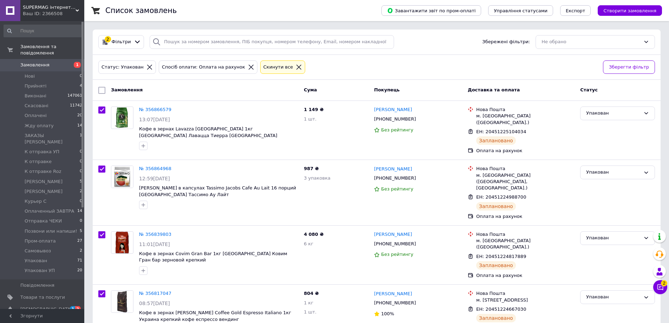
checkbox input "true"
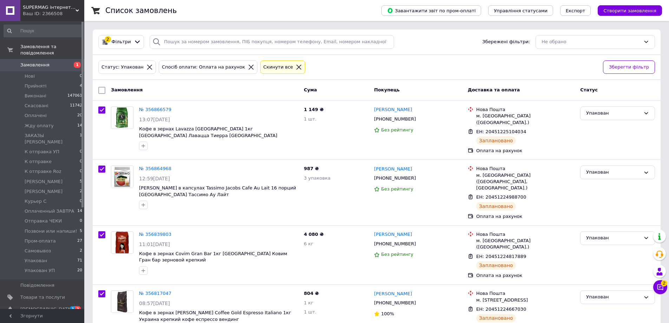
checkbox input "true"
click at [120, 88] on span "Дії для 13 замовлень" at bounding box center [136, 90] width 51 height 6
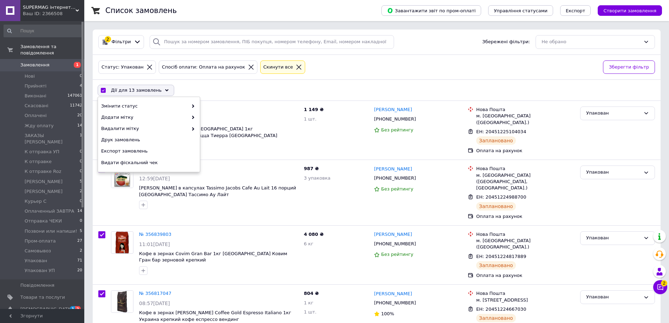
click at [103, 90] on input "checkbox" at bounding box center [103, 90] width 5 height 5
checkbox input "false"
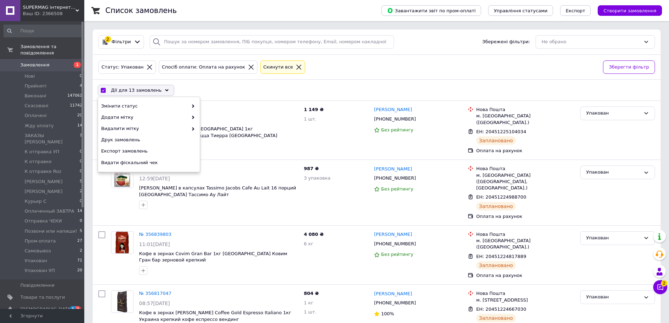
checkbox input "false"
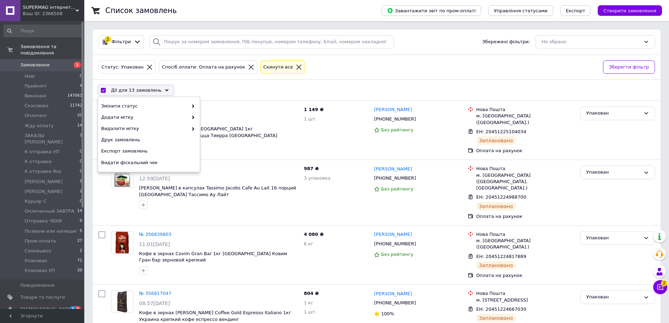
checkbox input "false"
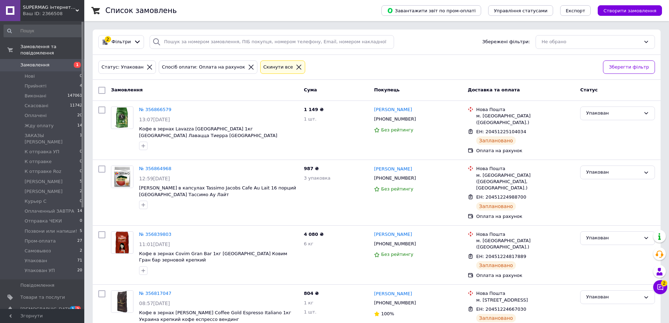
click at [121, 88] on span "Замовлення" at bounding box center [127, 89] width 32 height 5
click at [249, 67] on icon at bounding box center [251, 67] width 5 height 5
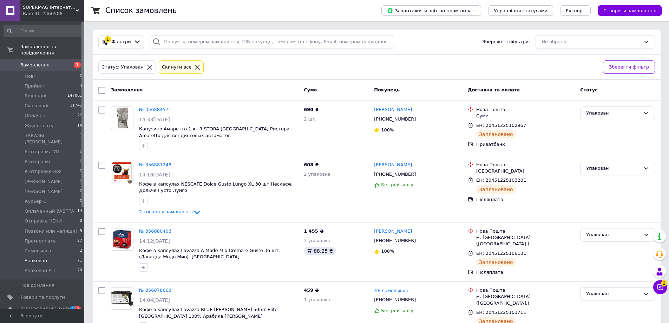
click at [40, 258] on span "Упакован" at bounding box center [36, 261] width 22 height 6
click at [122, 43] on span "Фільтри" at bounding box center [121, 42] width 19 height 7
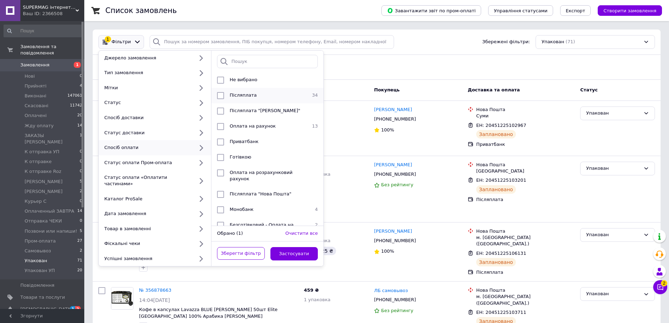
click at [247, 99] on div "Післяплата" at bounding box center [266, 95] width 79 height 7
checkbox input "true"
click at [285, 247] on button "Застосувати" at bounding box center [295, 254] width 48 height 14
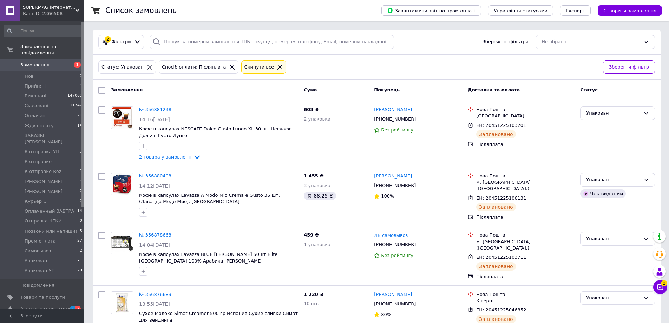
click at [103, 92] on input "checkbox" at bounding box center [101, 90] width 7 height 7
checkbox input "true"
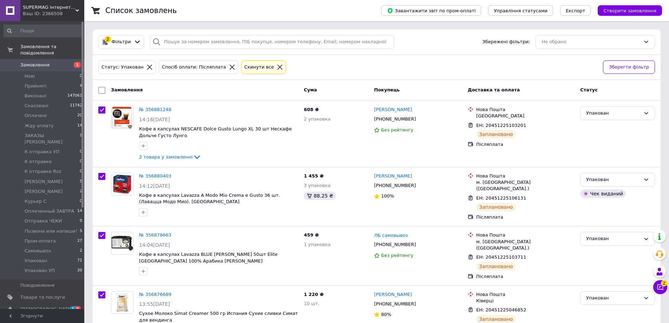
checkbox input "true"
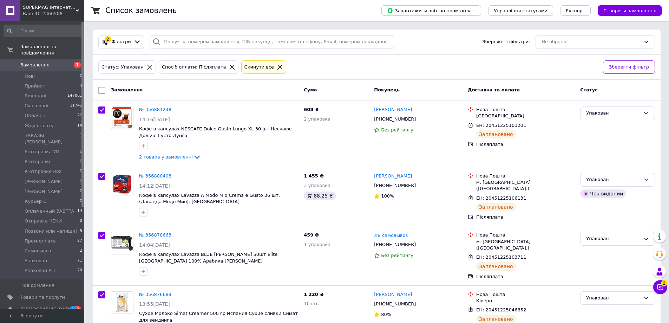
checkbox input "true"
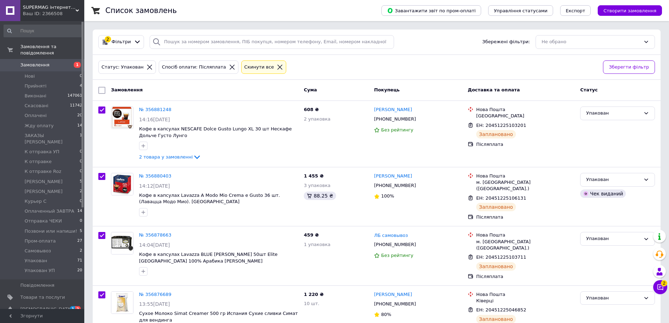
checkbox input "true"
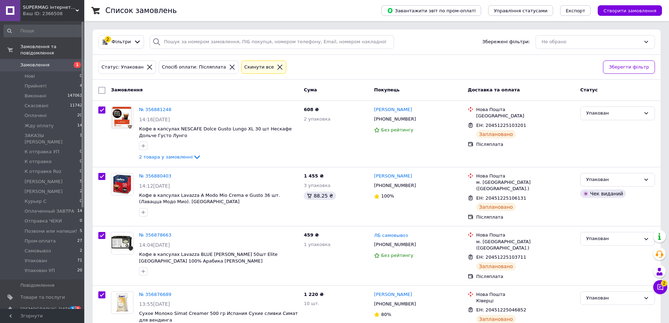
checkbox input "true"
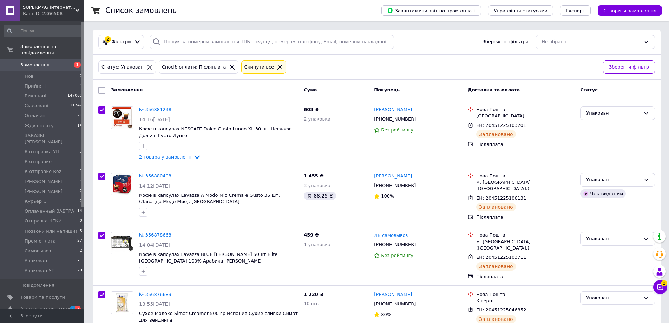
checkbox input "true"
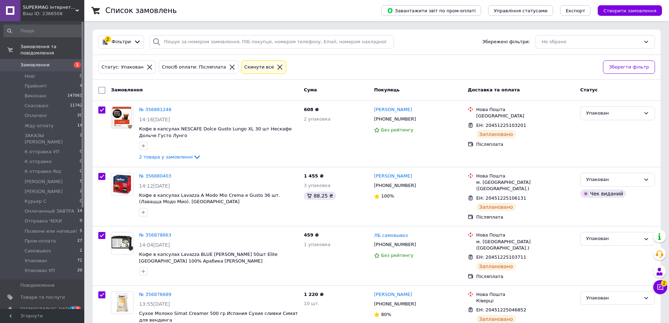
checkbox input "true"
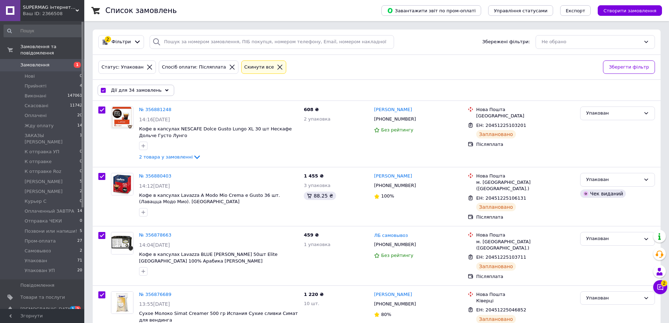
click at [141, 89] on span "Дії для 34 замовлень" at bounding box center [136, 90] width 51 height 6
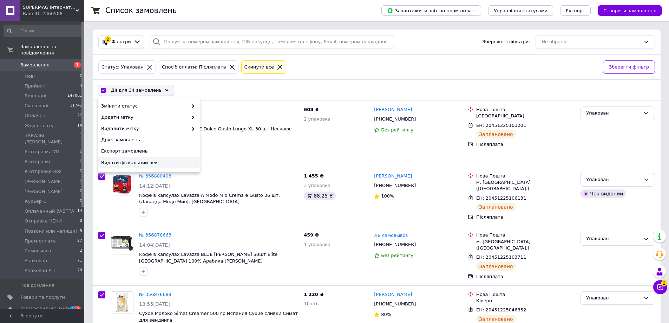
click at [143, 162] on span "Видати фіскальний чек" at bounding box center [148, 163] width 94 height 6
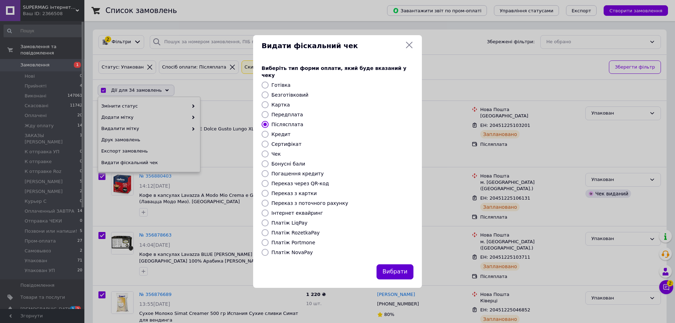
click at [398, 268] on button "Вибрати" at bounding box center [394, 271] width 37 height 15
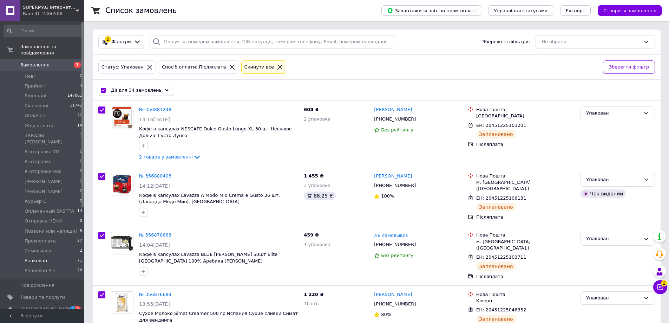
click at [64, 256] on li "Упакован 71" at bounding box center [43, 261] width 86 height 10
checkbox input "false"
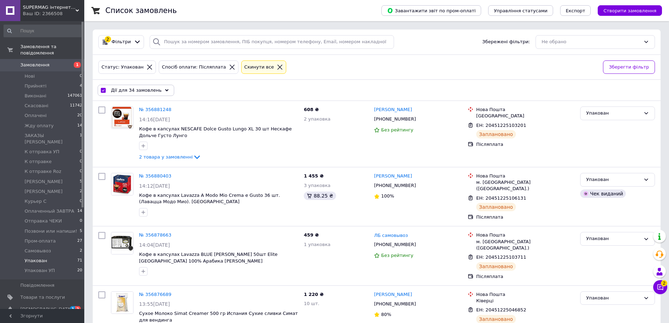
checkbox input "false"
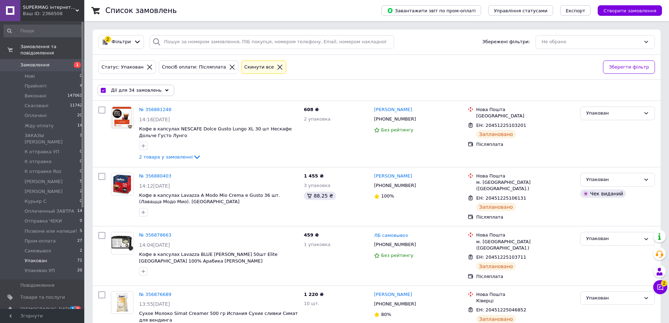
checkbox input "false"
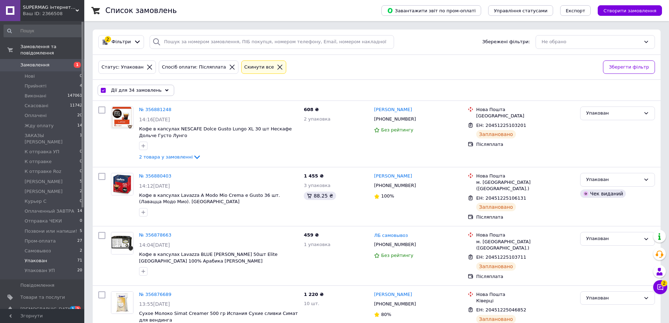
checkbox input "false"
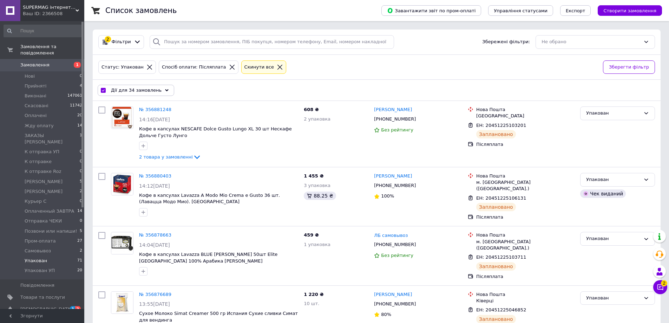
checkbox input "false"
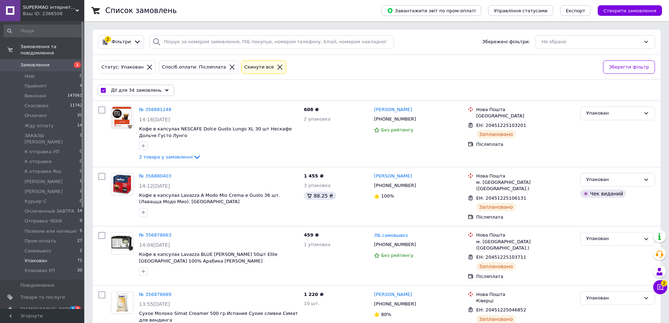
checkbox input "false"
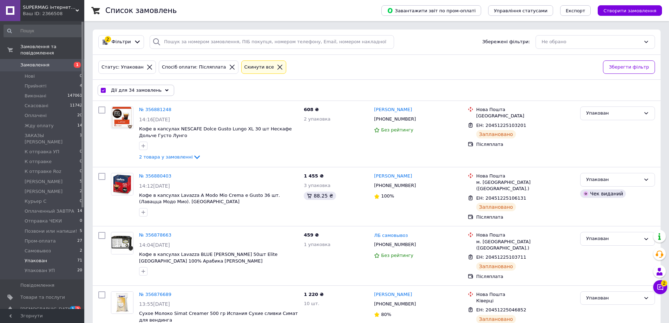
checkbox input "false"
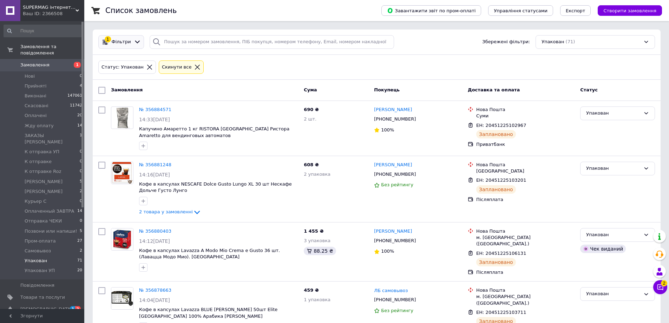
click at [125, 43] on span "Фільтри" at bounding box center [121, 42] width 19 height 7
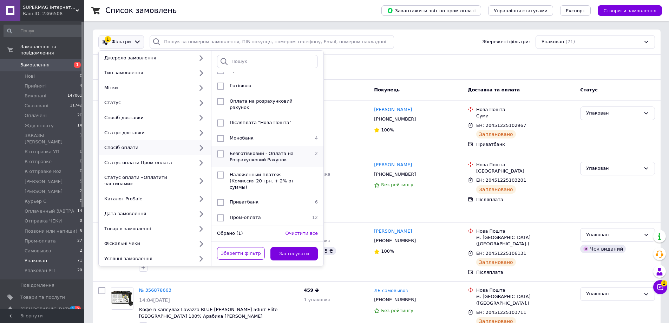
scroll to position [70, 0]
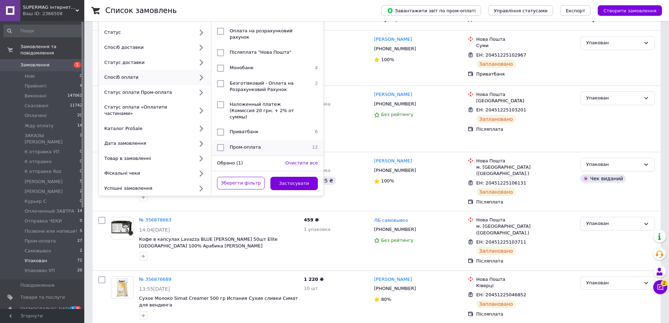
click at [268, 144] on div "Пром-оплата" at bounding box center [266, 147] width 79 height 7
checkbox input "true"
click at [282, 177] on button "Застосувати" at bounding box center [295, 184] width 48 height 14
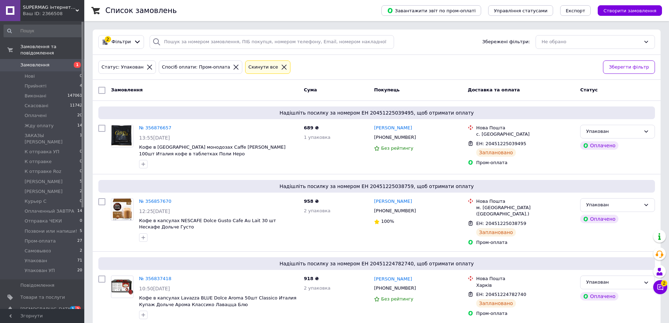
click at [106, 91] on div at bounding box center [102, 90] width 13 height 13
click at [105, 89] on input "checkbox" at bounding box center [101, 90] width 7 height 7
checkbox input "true"
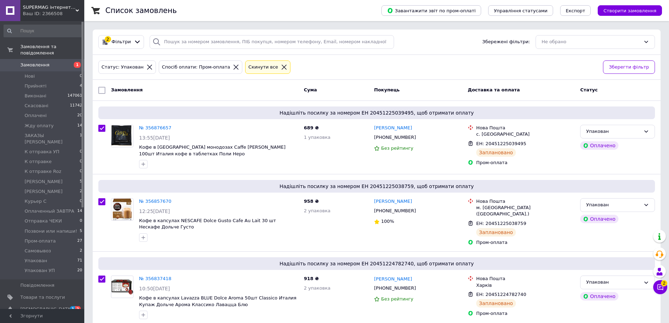
checkbox input "true"
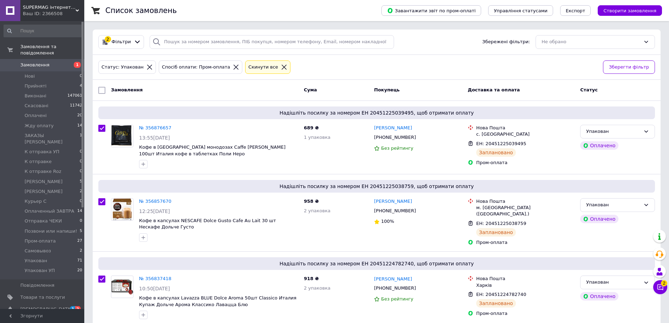
checkbox input "true"
click at [122, 89] on span "Дії для 12 замовлень" at bounding box center [136, 90] width 51 height 6
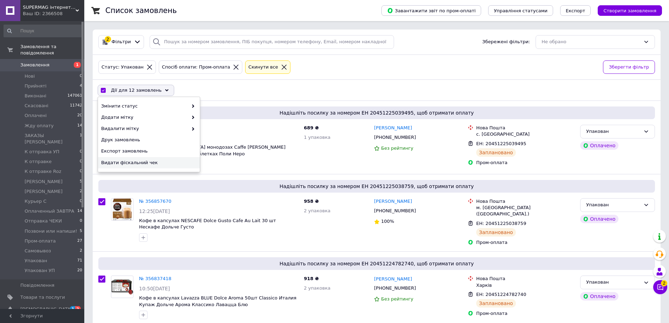
click at [153, 164] on span "Видати фіскальний чек" at bounding box center [148, 163] width 94 height 6
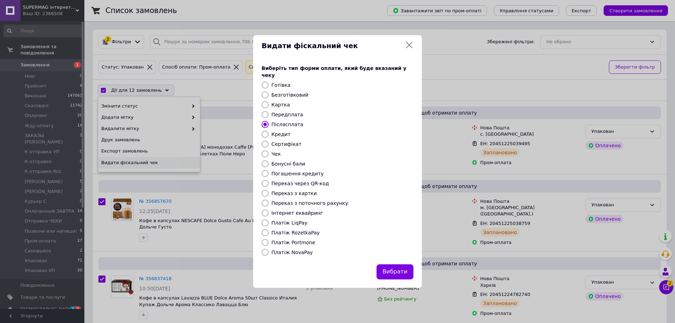
click at [280, 92] on label "Безготівковий" at bounding box center [289, 95] width 37 height 6
click at [268, 91] on input "Безготівковий" at bounding box center [264, 94] width 7 height 7
radio input "true"
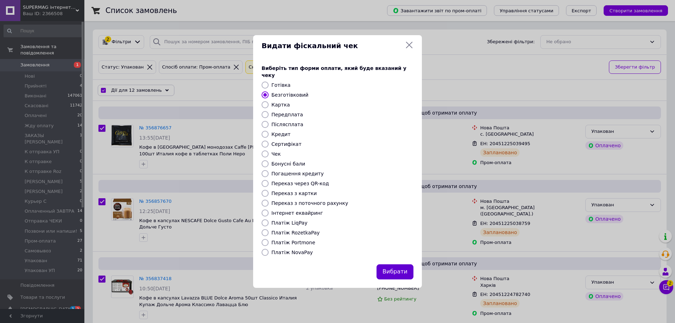
click at [389, 264] on button "Вибрати" at bounding box center [394, 271] width 37 height 15
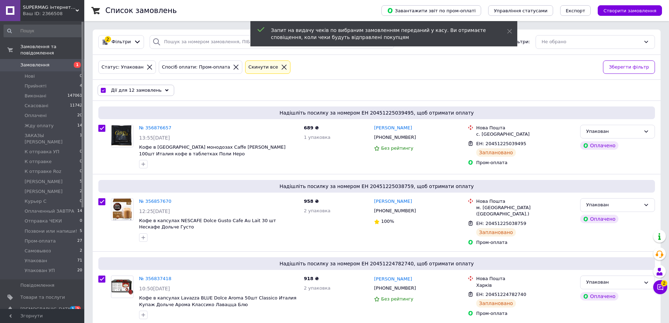
click at [105, 91] on input "checkbox" at bounding box center [103, 90] width 5 height 5
checkbox input "false"
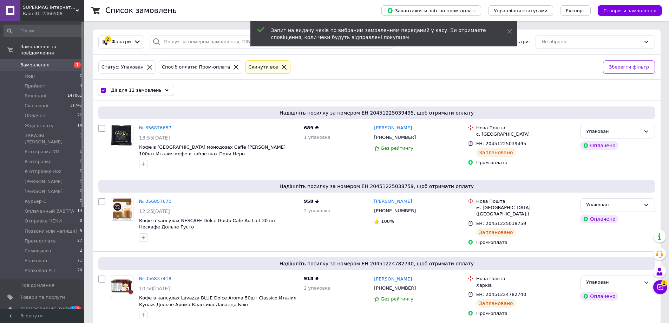
checkbox input "false"
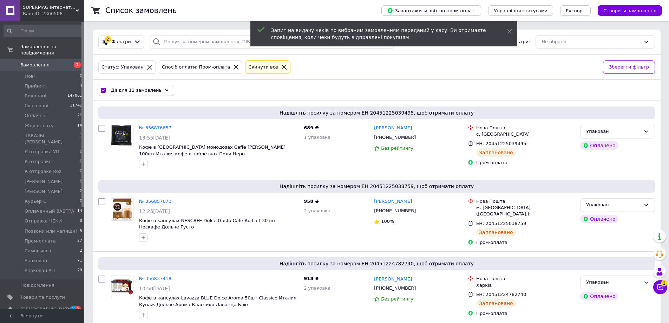
checkbox input "false"
click at [66, 266] on li "Упакован УП 20" at bounding box center [43, 272] width 86 height 13
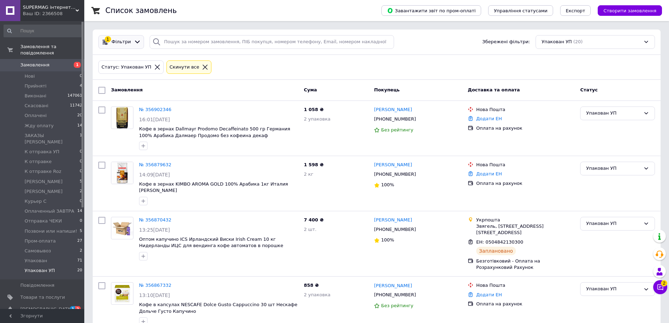
click at [117, 46] on div "1 Фільтри" at bounding box center [121, 42] width 46 height 14
click at [120, 45] on span "Фільтри" at bounding box center [121, 42] width 19 height 7
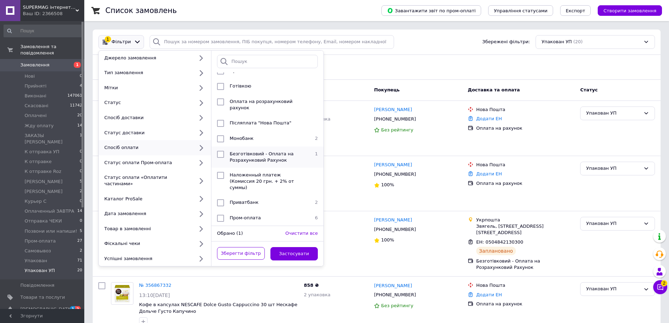
scroll to position [71, 0]
click at [257, 215] on span "Пром-оплата" at bounding box center [245, 217] width 31 height 5
checkbox input "true"
click at [294, 247] on button "Застосувати" at bounding box center [295, 254] width 48 height 14
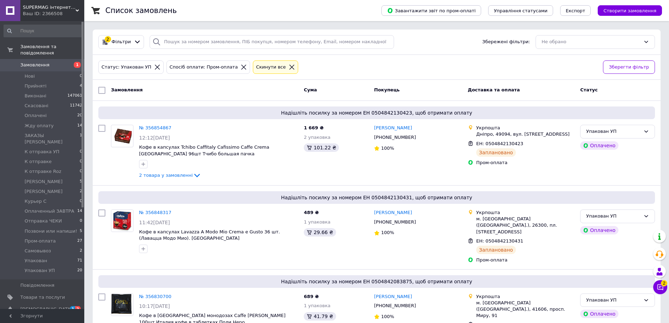
click at [103, 91] on input "checkbox" at bounding box center [101, 90] width 7 height 7
checkbox input "true"
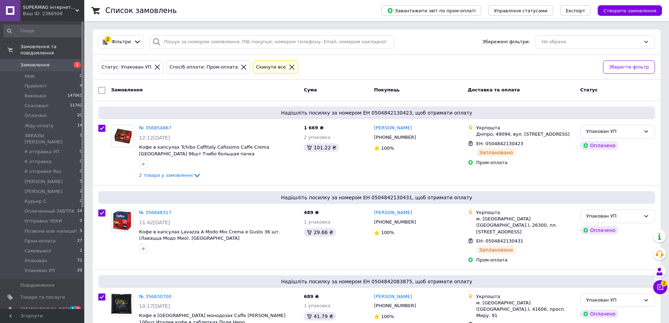
checkbox input "true"
click at [135, 91] on span "Дії для 6 замовлень" at bounding box center [135, 90] width 48 height 6
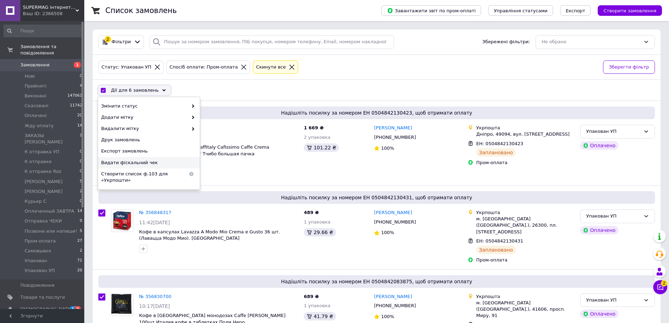
click at [147, 164] on span "Видати фіскальний чек" at bounding box center [148, 163] width 94 height 6
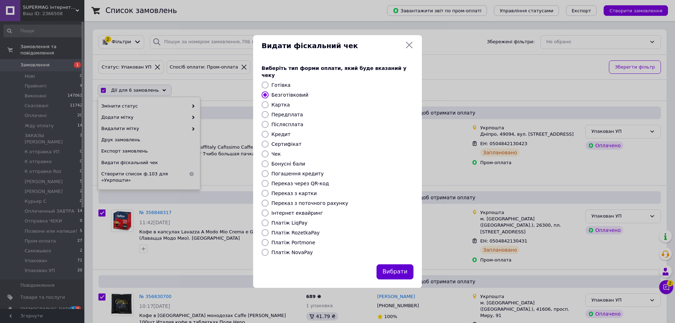
click at [402, 270] on button "Вибрати" at bounding box center [394, 271] width 37 height 15
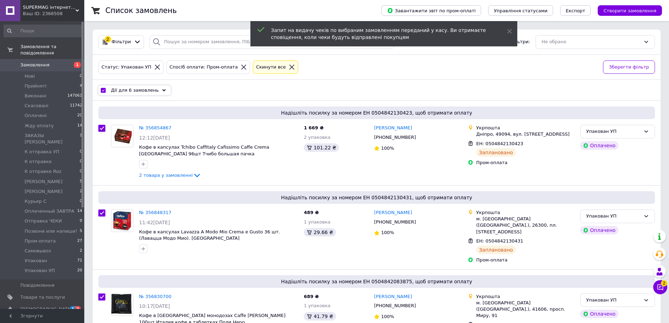
click at [103, 91] on input "checkbox" at bounding box center [103, 90] width 5 height 5
checkbox input "false"
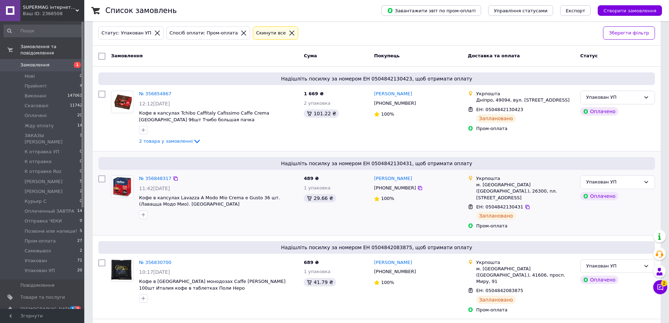
scroll to position [20, 0]
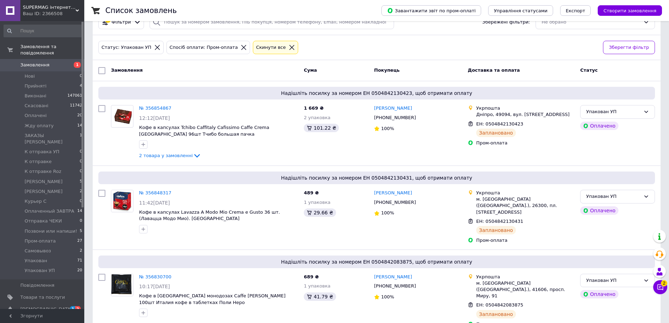
click at [57, 62] on span "Замовлення" at bounding box center [42, 65] width 45 height 6
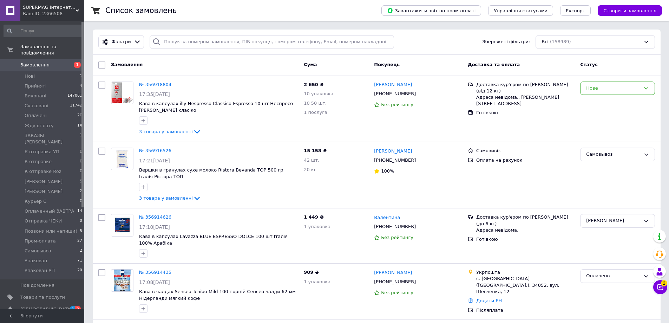
click at [58, 62] on span "Замовлення" at bounding box center [42, 65] width 45 height 6
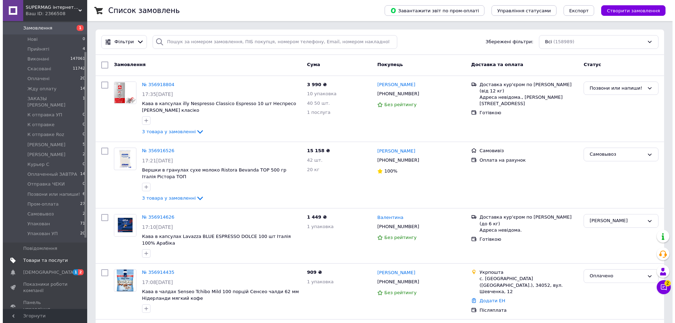
scroll to position [70, 0]
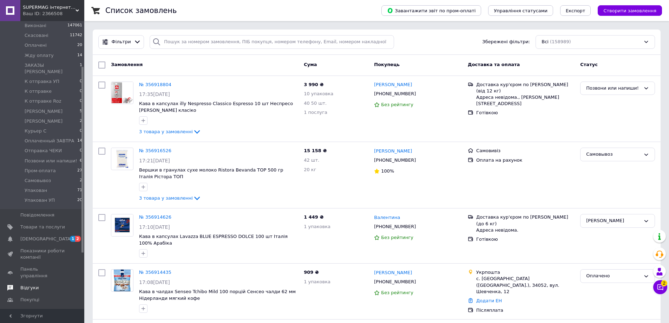
click at [57, 285] on span "Відгуки" at bounding box center [42, 288] width 45 height 6
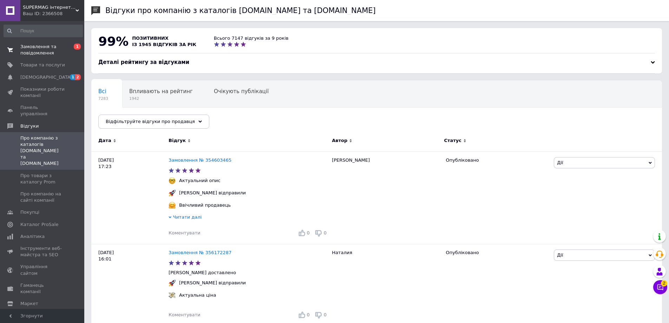
click at [44, 46] on span "Замовлення та повідомлення" at bounding box center [42, 50] width 45 height 13
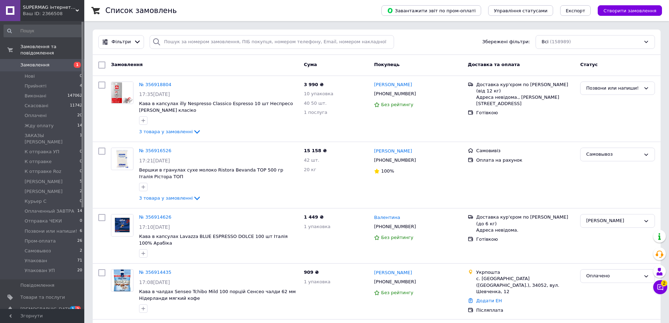
click at [31, 62] on span "Замовлення" at bounding box center [34, 65] width 29 height 6
click at [553, 192] on div "Самовивіз Оплата на рахунок" at bounding box center [521, 175] width 112 height 60
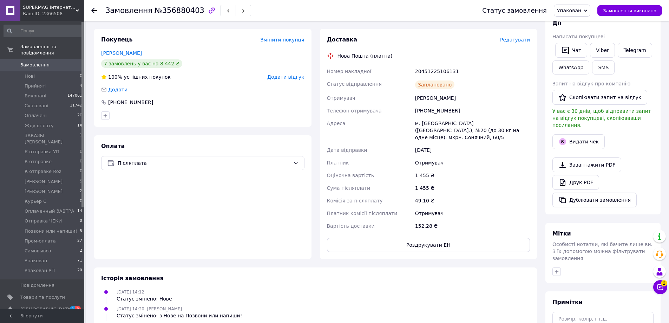
scroll to position [141, 0]
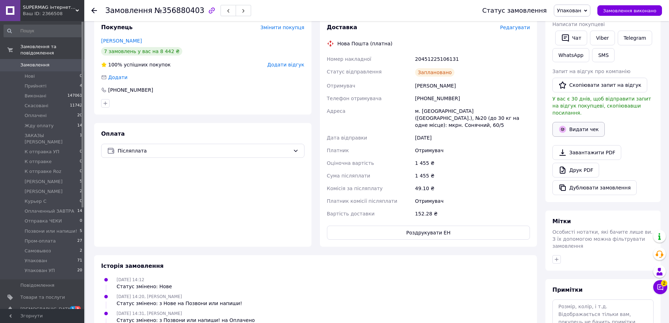
click at [578, 122] on button "Видати чек" at bounding box center [579, 129] width 52 height 15
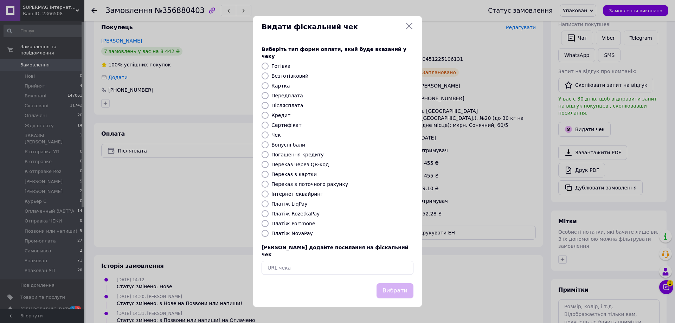
click at [290, 105] on label "Післясплата" at bounding box center [287, 106] width 32 height 6
click at [268, 105] on input "Післясплата" at bounding box center [264, 105] width 7 height 7
radio input "true"
click at [396, 283] on button "Вибрати" at bounding box center [394, 290] width 37 height 15
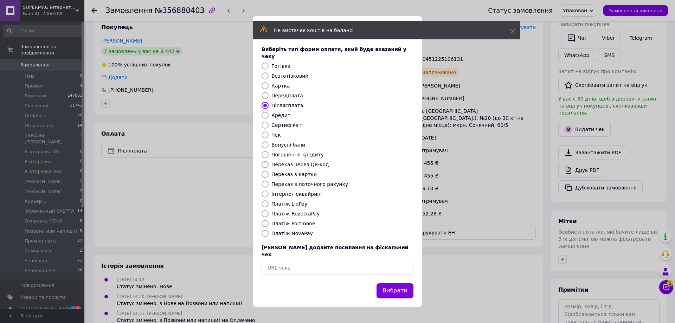
click at [477, 133] on div "Видати фіскальний чек Виберіть тип форми оплати, який буде вказаний у чеку Готі…" at bounding box center [337, 161] width 675 height 323
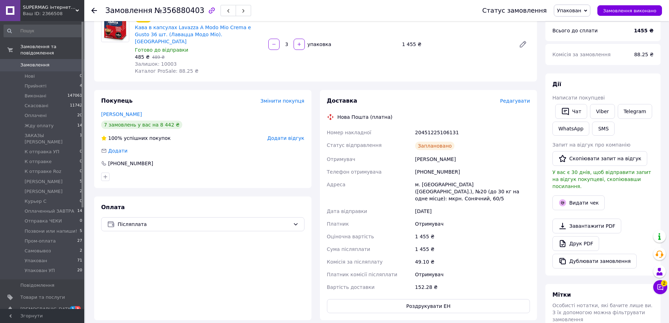
scroll to position [0, 0]
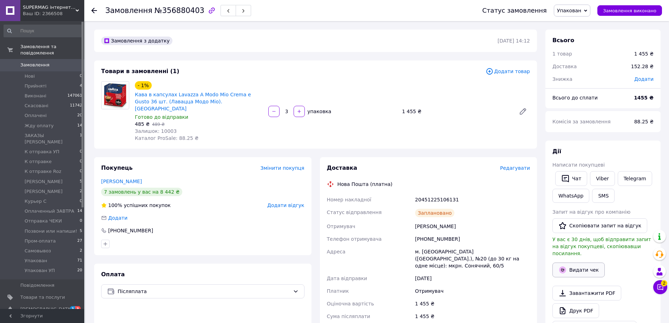
click at [565, 266] on icon "button" at bounding box center [563, 270] width 8 height 8
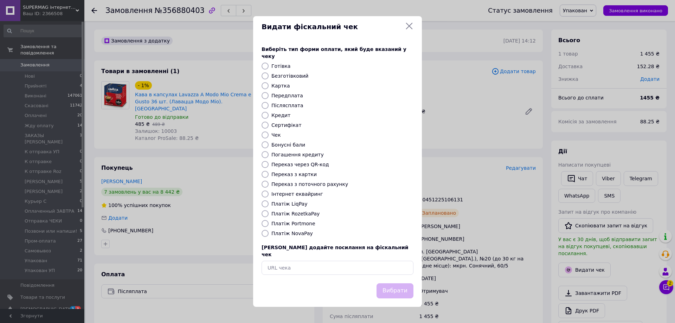
click at [290, 97] on label "Передплата" at bounding box center [287, 96] width 32 height 6
click at [268, 97] on input "Передплата" at bounding box center [264, 95] width 7 height 7
radio input "true"
click at [289, 106] on label "Післясплата" at bounding box center [287, 106] width 32 height 6
click at [268, 106] on input "Післясплата" at bounding box center [264, 105] width 7 height 7
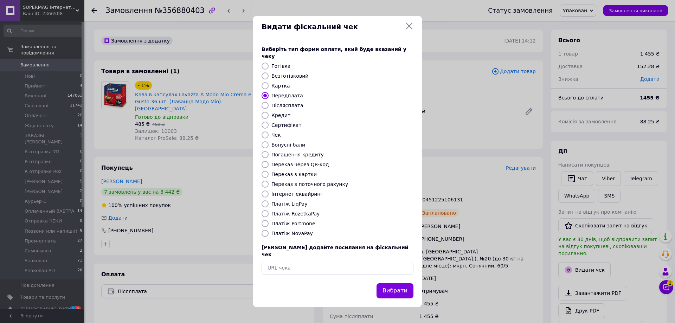
radio input "true"
click at [391, 283] on button "Вибрати" at bounding box center [394, 290] width 37 height 15
